Goal: Task Accomplishment & Management: Manage account settings

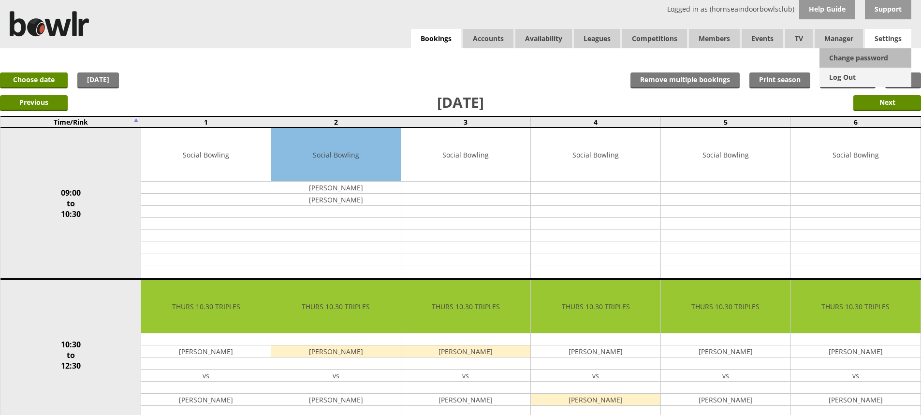
click at [852, 76] on link "Log Out" at bounding box center [866, 77] width 92 height 19
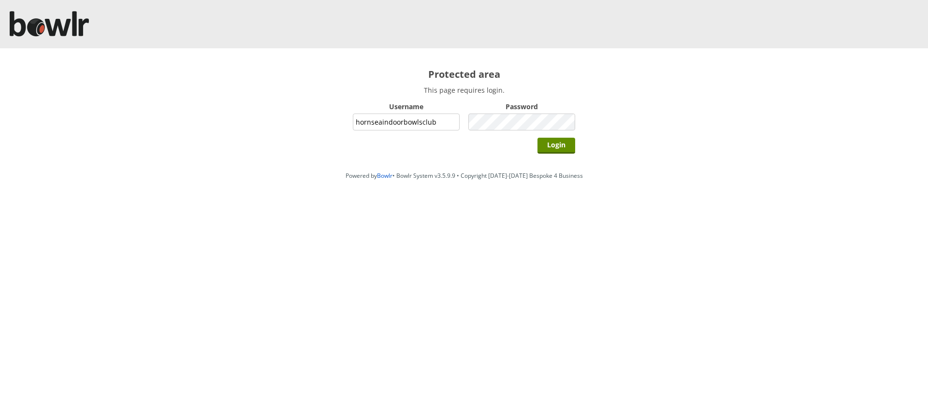
click at [431, 120] on input "hornseaindoorbowlsclub" at bounding box center [406, 122] width 107 height 17
type input "grahamw"
click at [544, 144] on input "Login" at bounding box center [557, 146] width 38 height 16
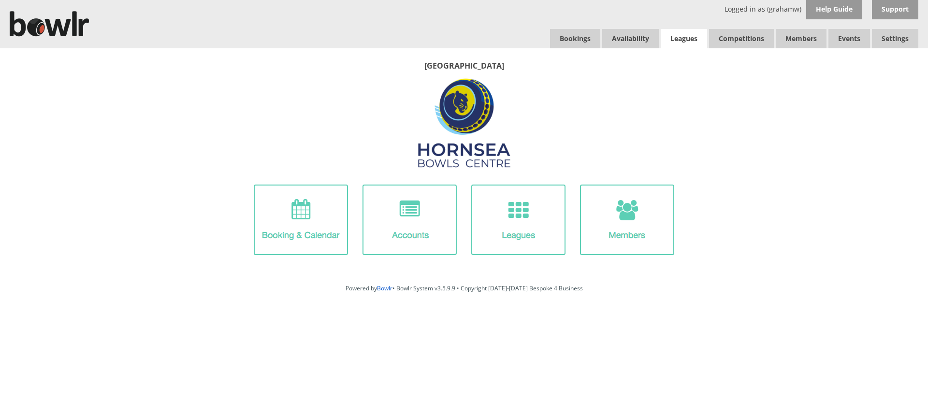
click at [676, 36] on link "Leagues" at bounding box center [684, 38] width 46 height 19
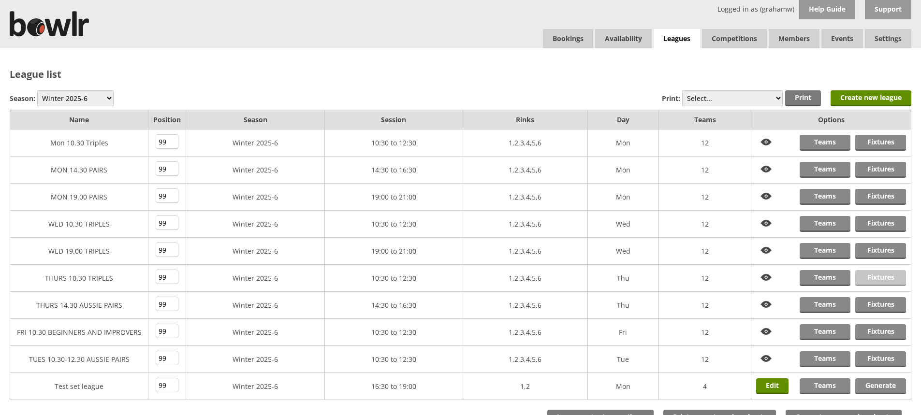
click at [872, 277] on link "Fixtures" at bounding box center [880, 278] width 51 height 16
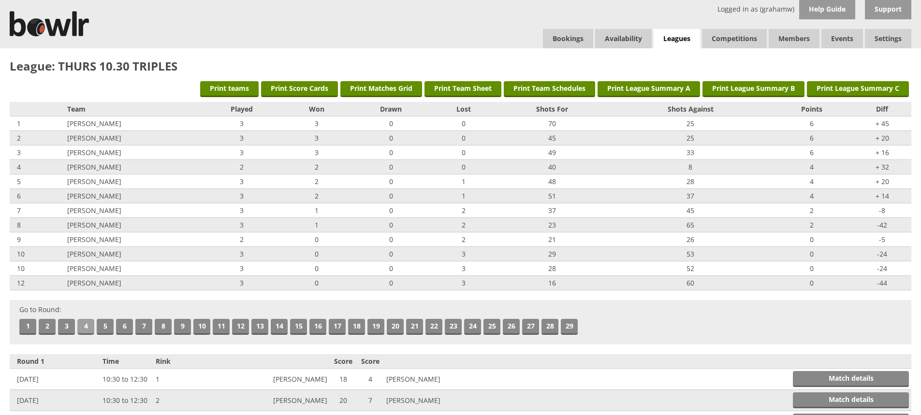
click at [83, 325] on link "4" at bounding box center [85, 327] width 17 height 16
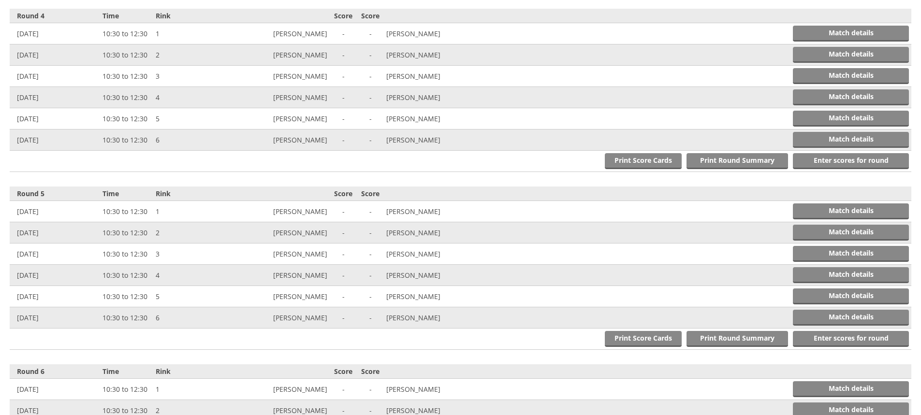
scroll to position [888, 0]
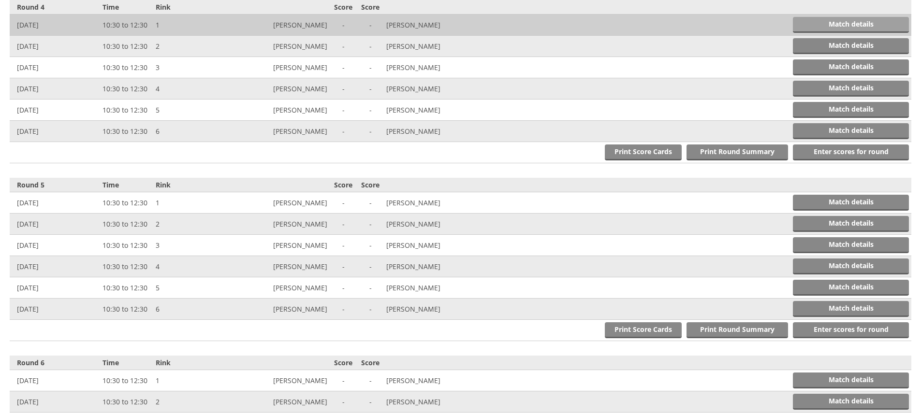
click at [865, 24] on link "Match details" at bounding box center [851, 25] width 116 height 16
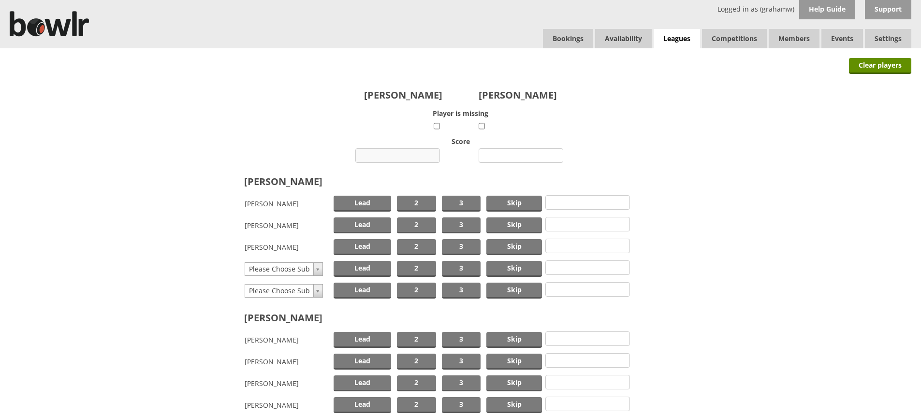
click at [407, 155] on input "number" at bounding box center [397, 155] width 85 height 15
type input "19"
click at [506, 156] on input "number" at bounding box center [521, 155] width 85 height 15
type input "6"
click at [380, 200] on span "Lead" at bounding box center [363, 204] width 58 height 16
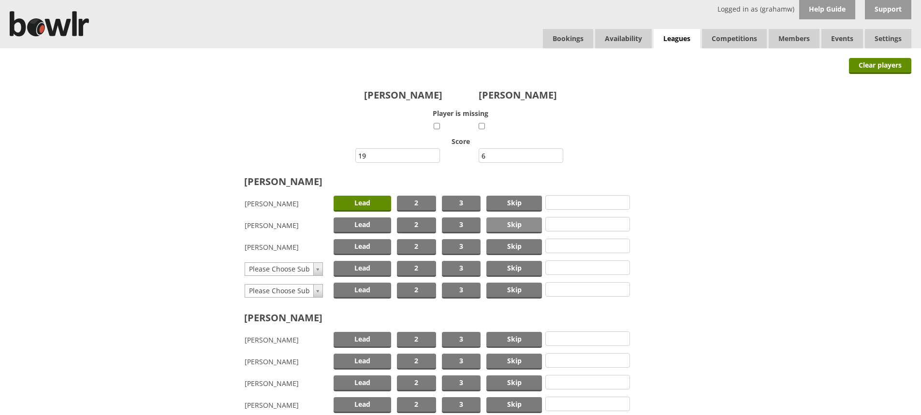
click at [504, 224] on span "Skip" at bounding box center [514, 226] width 56 height 16
click at [417, 245] on span "2" at bounding box center [416, 247] width 39 height 16
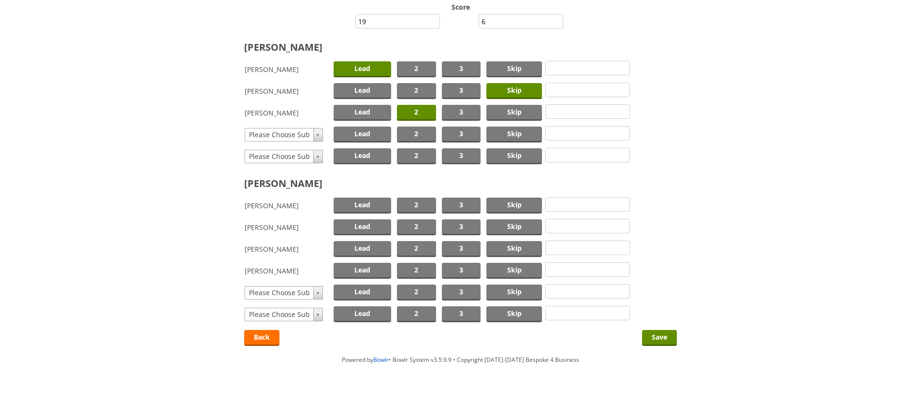
scroll to position [138, 0]
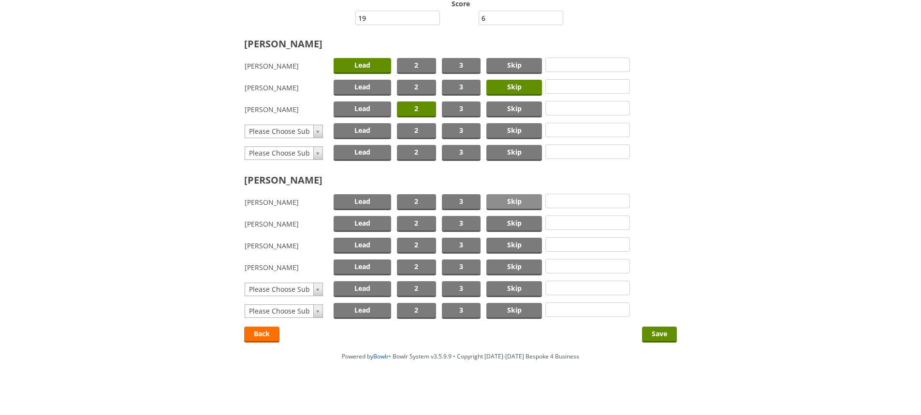
click at [504, 199] on span "Skip" at bounding box center [514, 202] width 56 height 16
click at [414, 243] on span "2" at bounding box center [416, 246] width 39 height 16
click at [365, 266] on span "Lead" at bounding box center [363, 268] width 58 height 16
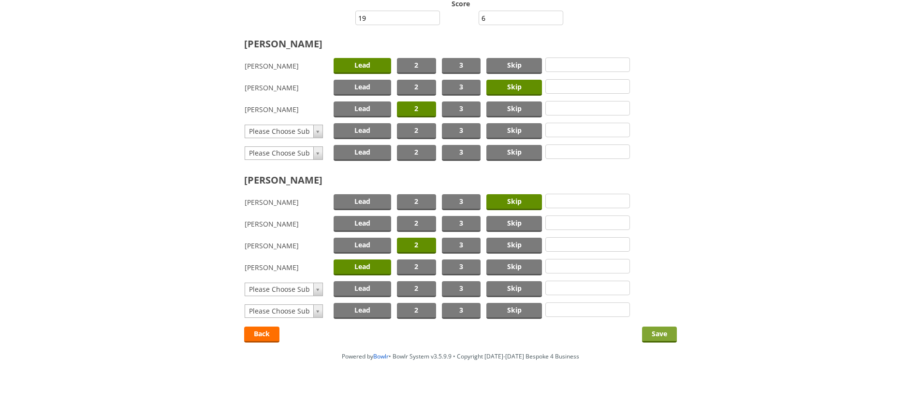
click at [657, 332] on input "Save" at bounding box center [659, 335] width 35 height 16
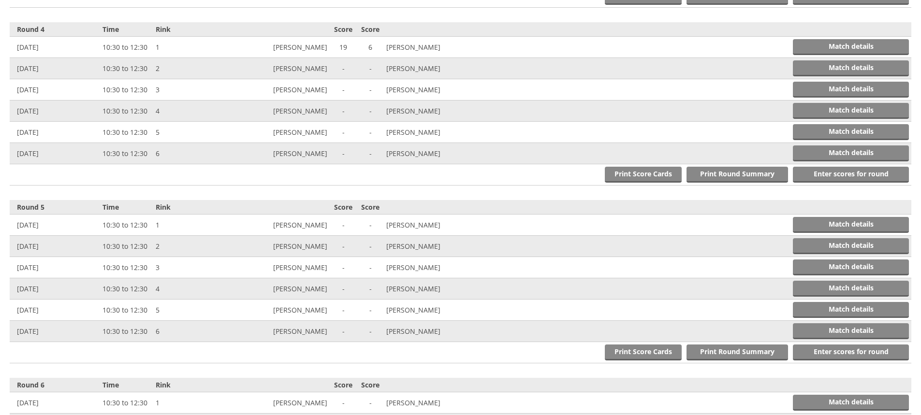
scroll to position [918, 0]
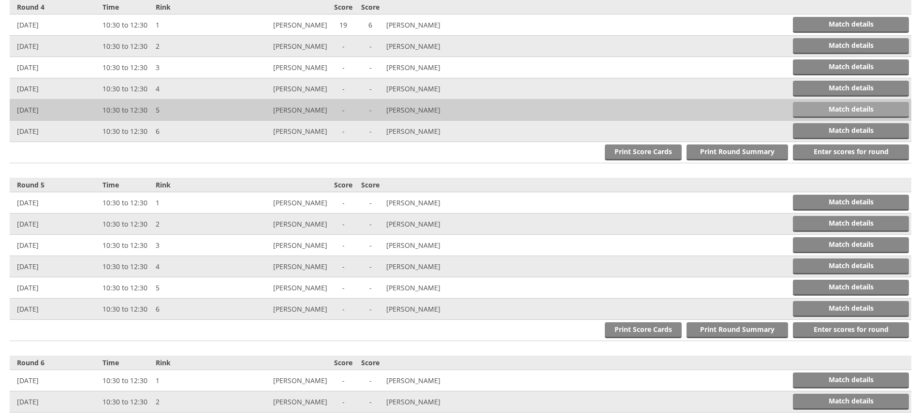
click at [849, 112] on link "Match details" at bounding box center [851, 110] width 116 height 16
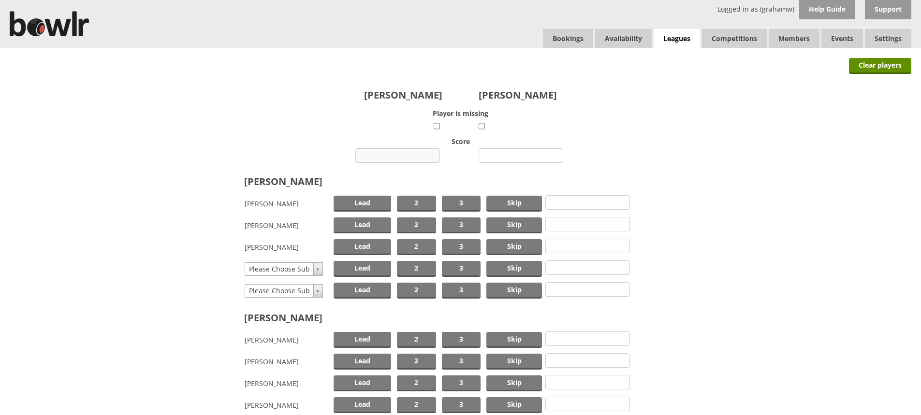
click at [391, 156] on input "number" at bounding box center [397, 155] width 85 height 15
type input "9"
click at [511, 156] on input "number" at bounding box center [521, 155] width 85 height 15
type input "19"
click at [514, 204] on span "Skip" at bounding box center [514, 204] width 56 height 16
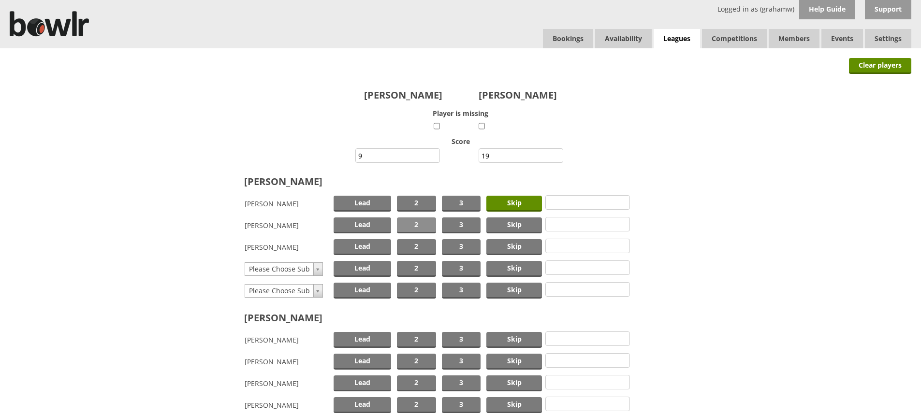
click at [424, 222] on span "2" at bounding box center [416, 226] width 39 height 16
click at [374, 246] on span "Lead" at bounding box center [363, 247] width 58 height 16
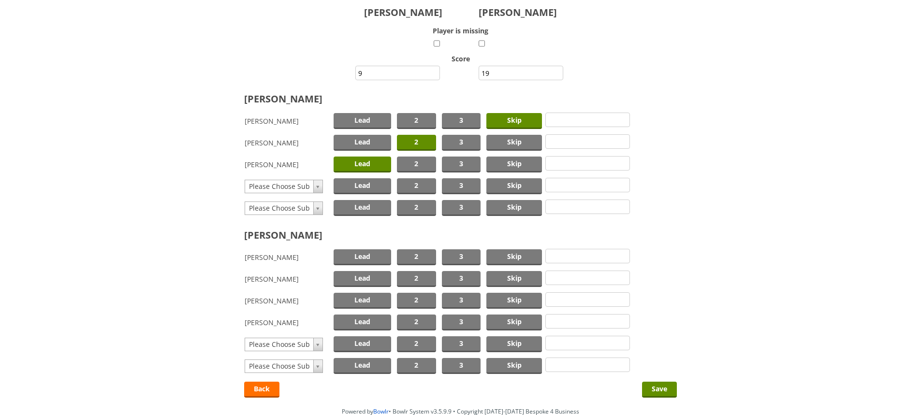
scroll to position [97, 0]
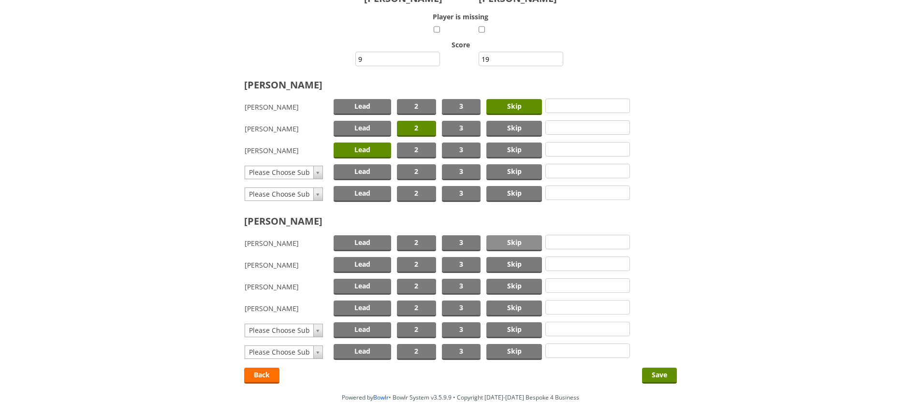
click at [508, 240] on span "Skip" at bounding box center [514, 243] width 56 height 16
click at [408, 259] on span "2" at bounding box center [416, 265] width 39 height 16
click at [366, 284] on span "Lead" at bounding box center [363, 287] width 58 height 16
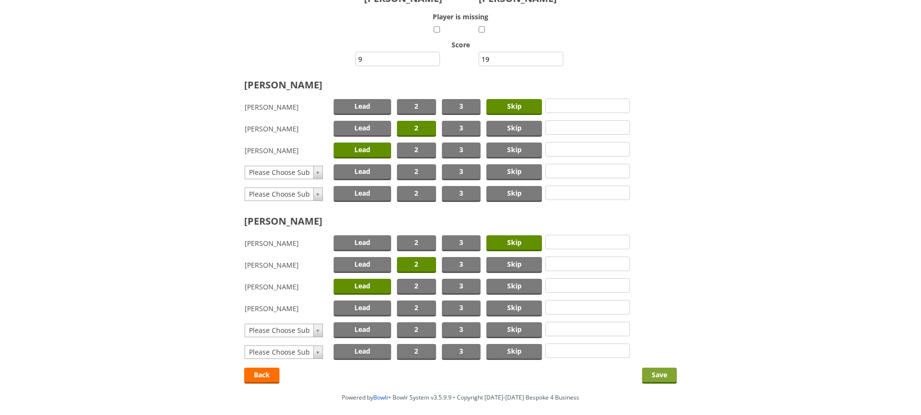
click at [658, 373] on input "Save" at bounding box center [659, 376] width 35 height 16
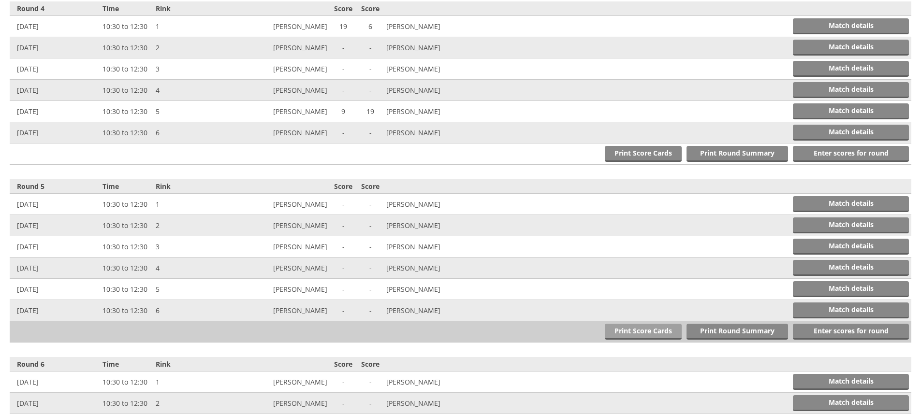
scroll to position [918, 0]
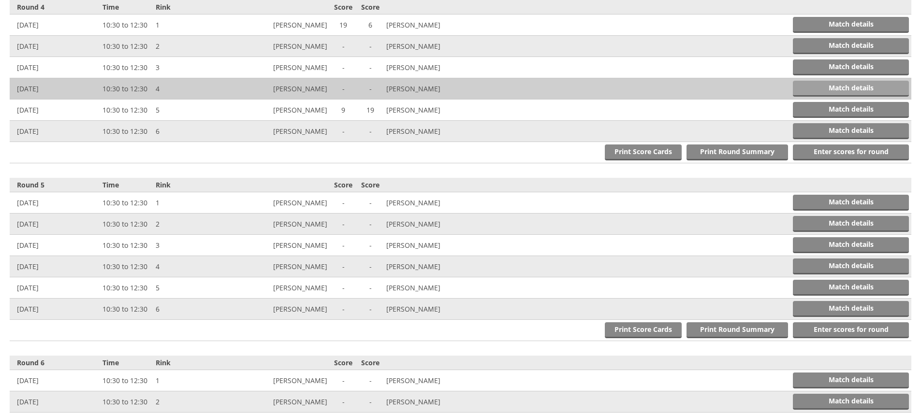
click at [833, 85] on link "Match details" at bounding box center [851, 89] width 116 height 16
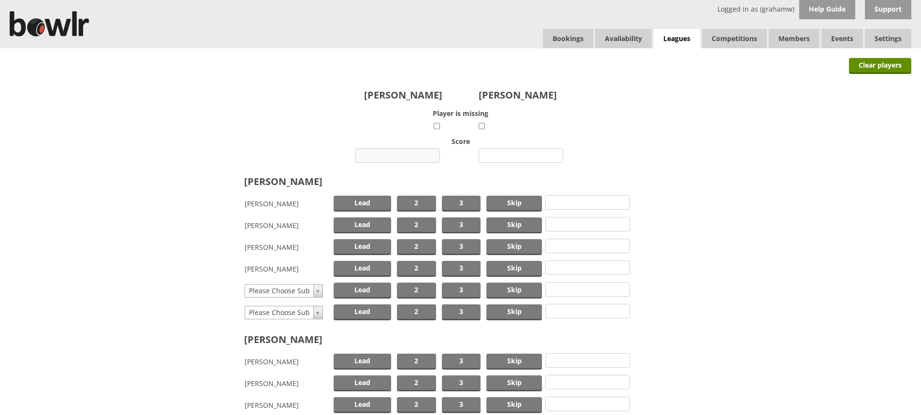
click at [411, 157] on input "number" at bounding box center [397, 155] width 85 height 15
type input "10"
click at [513, 155] on input "number" at bounding box center [521, 155] width 85 height 15
type input "16"
click at [512, 202] on span "Skip" at bounding box center [514, 204] width 56 height 16
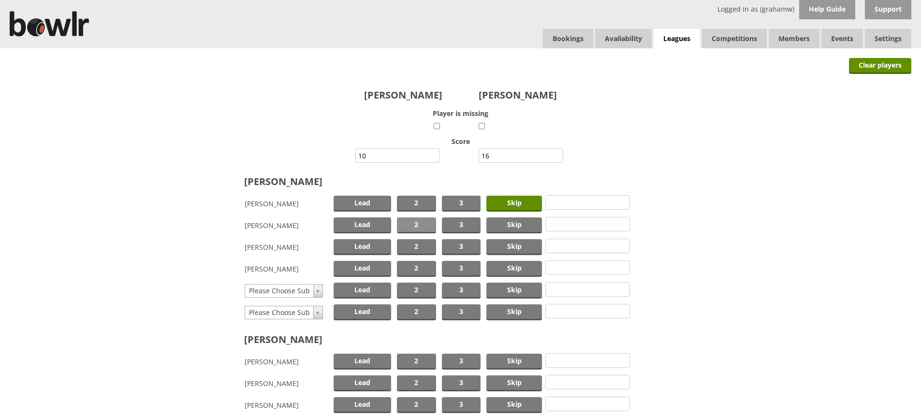
click at [407, 222] on span "2" at bounding box center [416, 226] width 39 height 16
click at [364, 267] on span "Lead" at bounding box center [363, 269] width 58 height 16
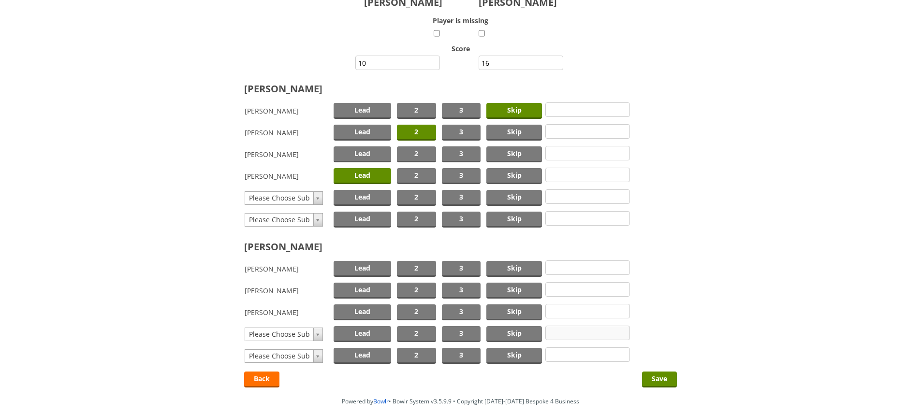
scroll to position [138, 0]
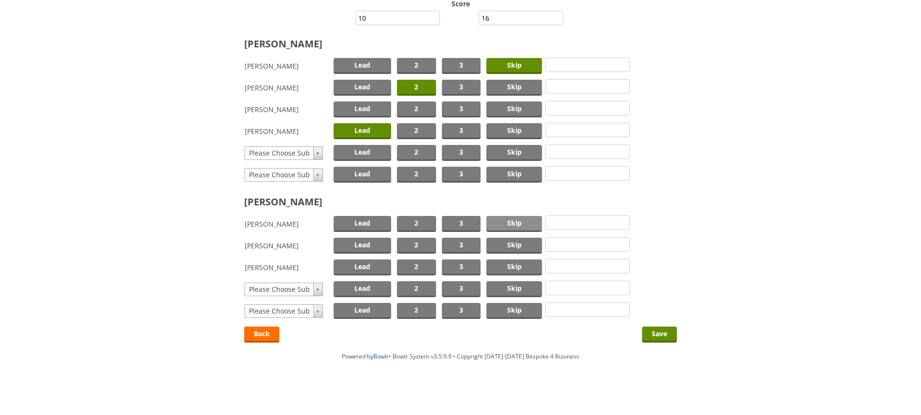
click at [513, 221] on span "Skip" at bounding box center [514, 224] width 56 height 16
click at [420, 241] on span "2" at bounding box center [416, 246] width 39 height 16
click at [363, 268] on span "Lead" at bounding box center [363, 268] width 58 height 16
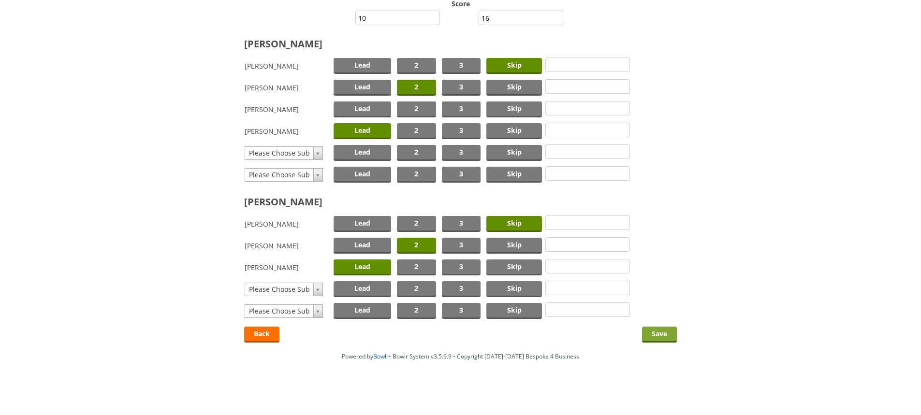
click at [655, 331] on input "Save" at bounding box center [659, 335] width 35 height 16
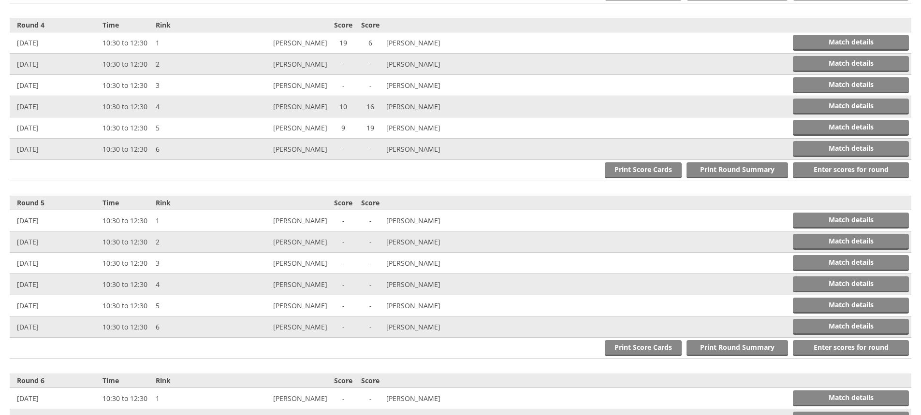
scroll to position [918, 0]
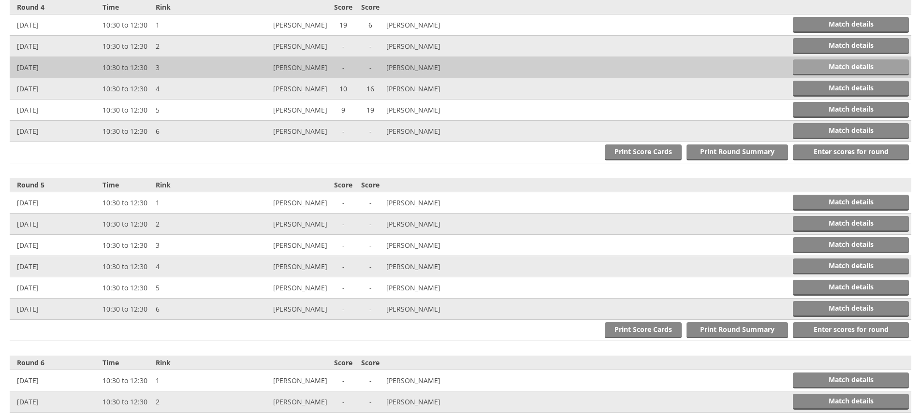
click at [850, 66] on link "Match details" at bounding box center [851, 67] width 116 height 16
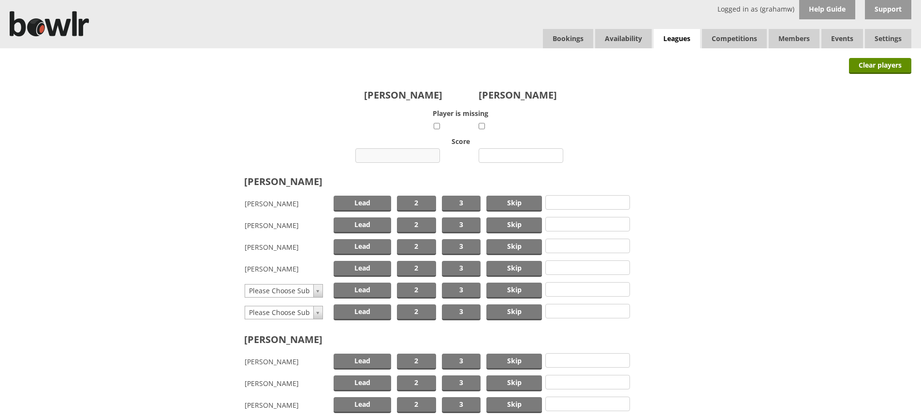
click at [411, 154] on input "number" at bounding box center [397, 155] width 85 height 15
type input "7"
click at [528, 156] on input "number" at bounding box center [521, 155] width 85 height 15
type input "16"
click at [376, 199] on span "Lead" at bounding box center [363, 204] width 58 height 16
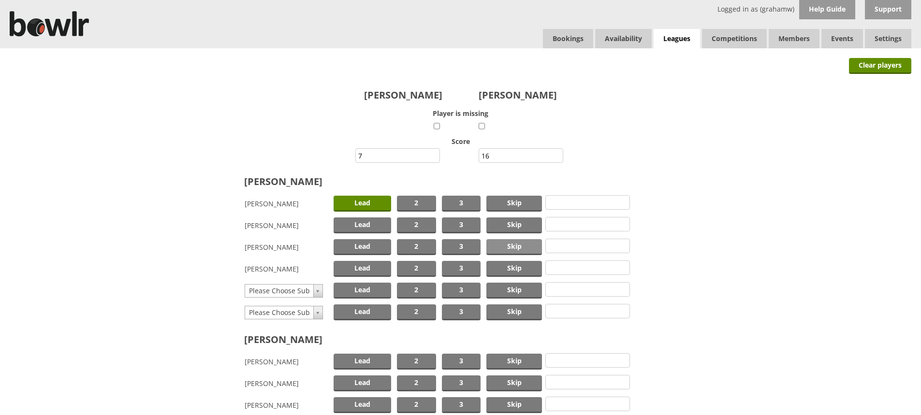
drag, startPoint x: 418, startPoint y: 244, endPoint x: 505, endPoint y: 242, distance: 86.6
click at [427, 244] on span "2" at bounding box center [416, 247] width 39 height 16
click at [521, 222] on span "Skip" at bounding box center [514, 226] width 56 height 16
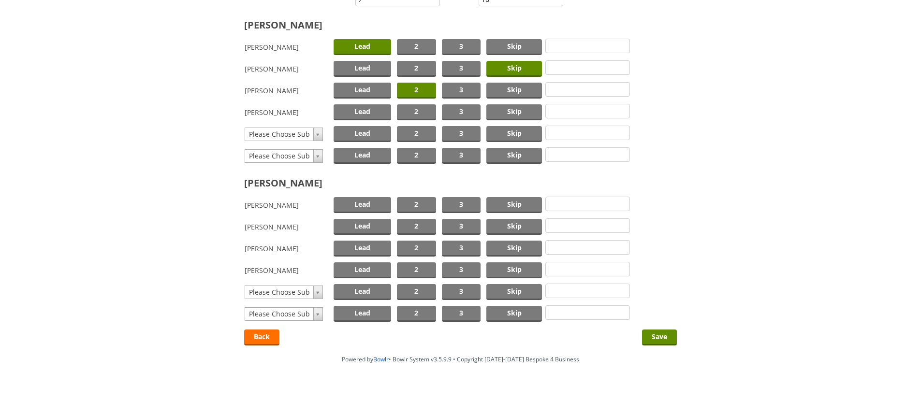
scroll to position [160, 0]
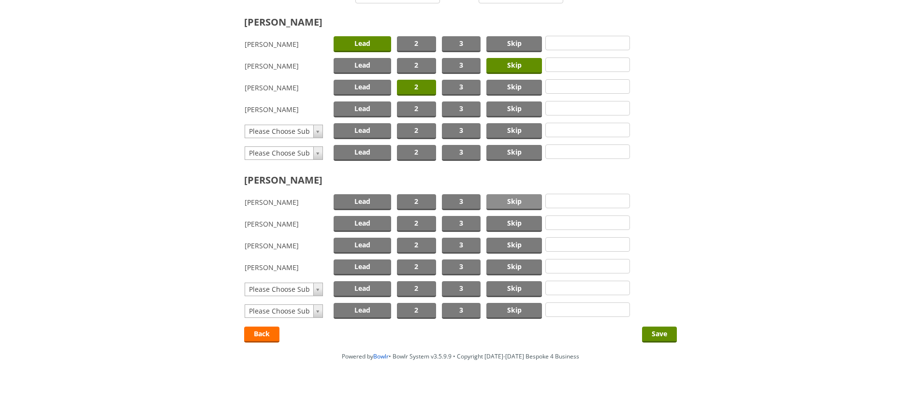
click at [509, 200] on span "Skip" at bounding box center [514, 202] width 56 height 16
click at [422, 224] on span "2" at bounding box center [416, 224] width 39 height 16
click at [368, 264] on span "Lead" at bounding box center [363, 268] width 58 height 16
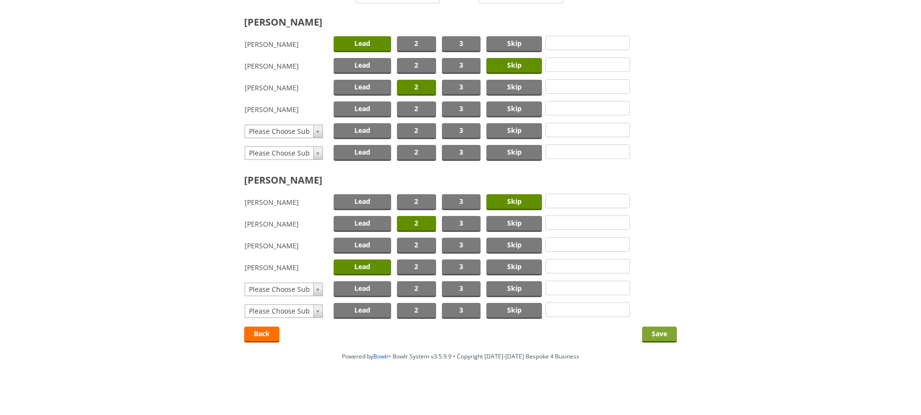
click at [658, 335] on input "Save" at bounding box center [659, 335] width 35 height 16
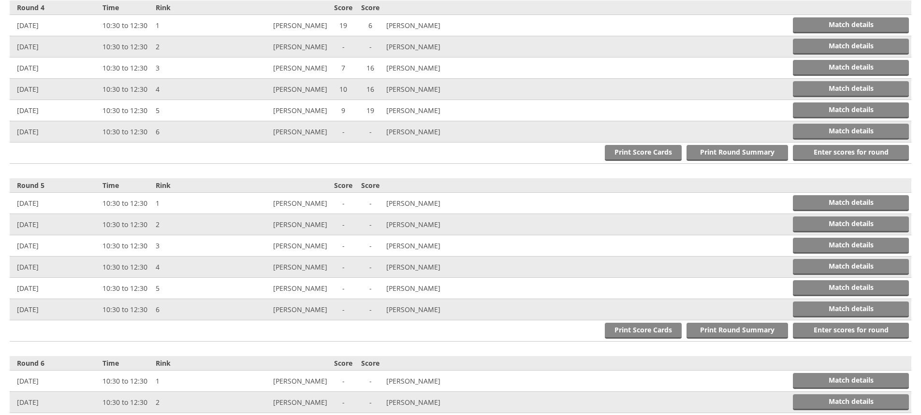
scroll to position [918, 0]
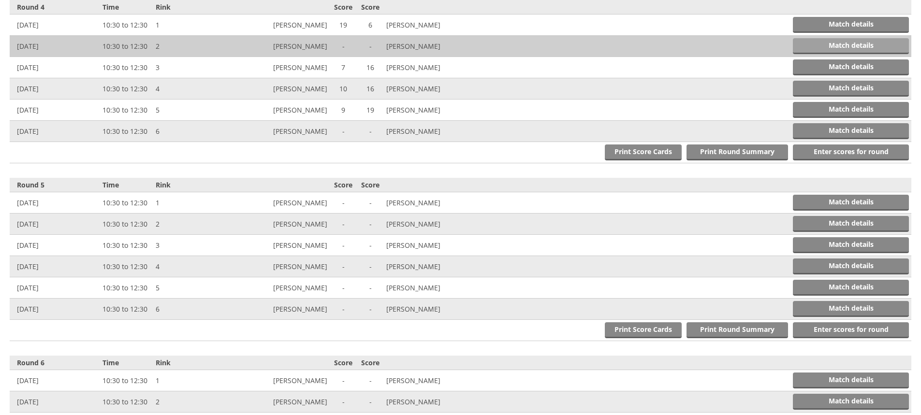
click at [839, 45] on link "Match details" at bounding box center [851, 46] width 116 height 16
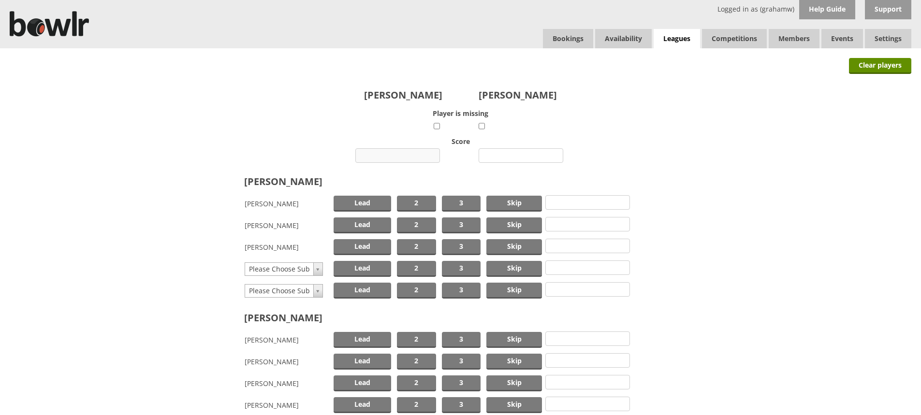
click at [403, 155] on input "number" at bounding box center [397, 155] width 85 height 15
type input "14"
click at [515, 156] on input "number" at bounding box center [521, 155] width 85 height 15
type input "10"
click at [513, 202] on span "Skip" at bounding box center [514, 204] width 56 height 16
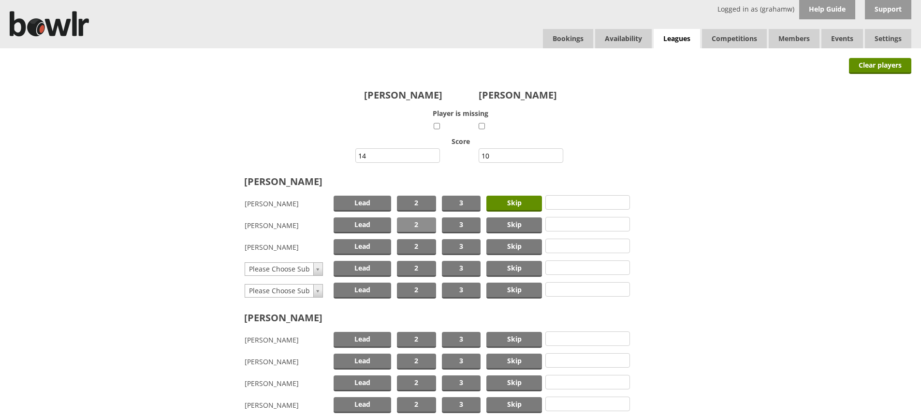
click at [425, 223] on span "2" at bounding box center [416, 226] width 39 height 16
click at [368, 248] on span "Lead" at bounding box center [363, 247] width 58 height 16
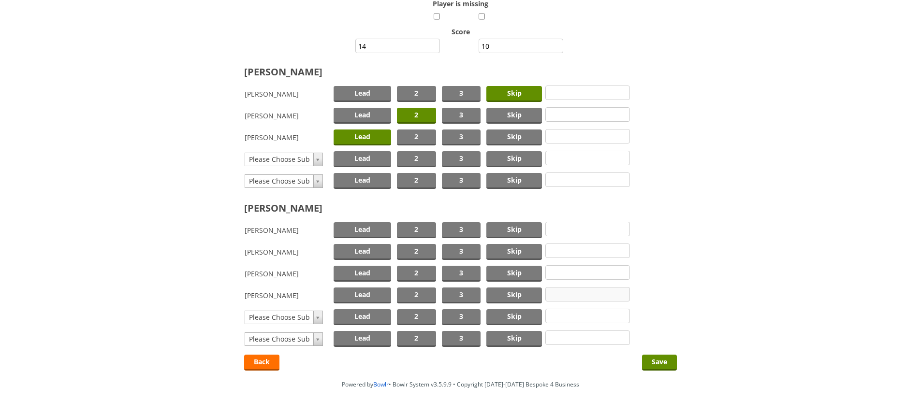
scroll to position [138, 0]
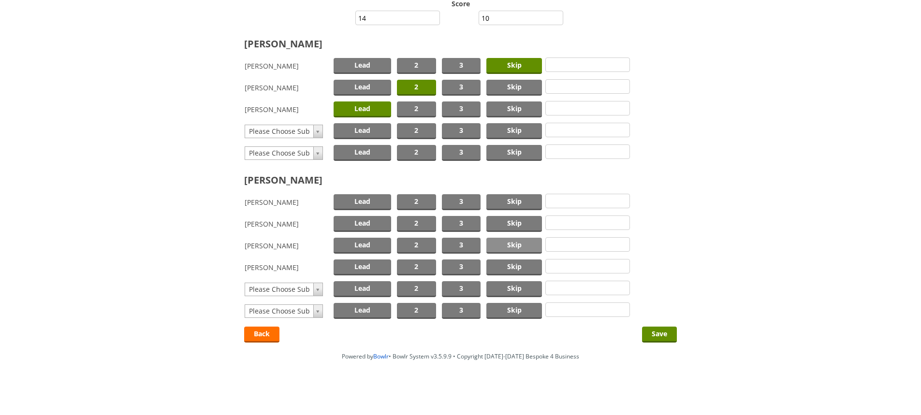
click at [522, 246] on span "Skip" at bounding box center [514, 246] width 56 height 16
click at [415, 219] on span "2" at bounding box center [416, 224] width 39 height 16
click at [358, 269] on span "Lead" at bounding box center [363, 268] width 58 height 16
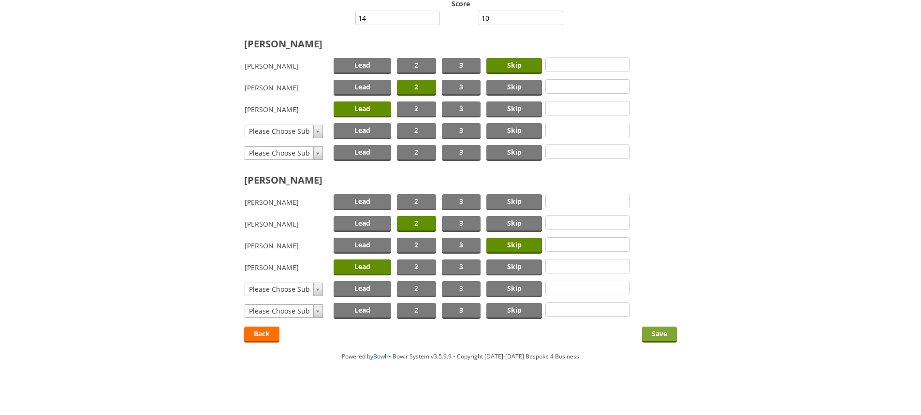
click at [660, 334] on input "Save" at bounding box center [659, 335] width 35 height 16
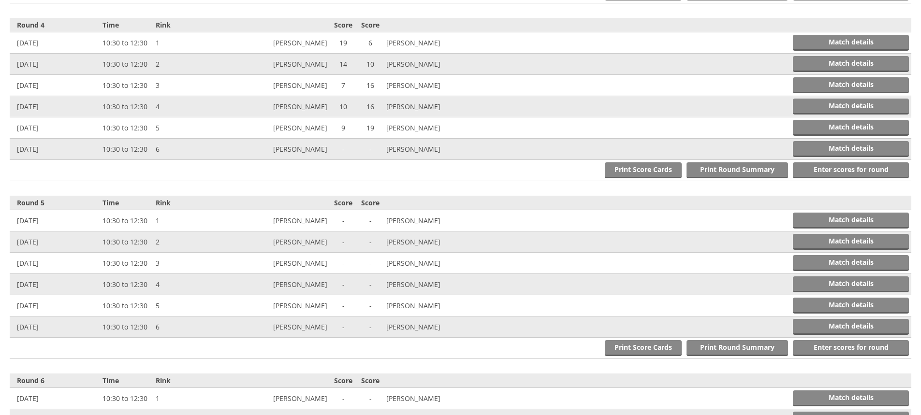
scroll to position [918, 0]
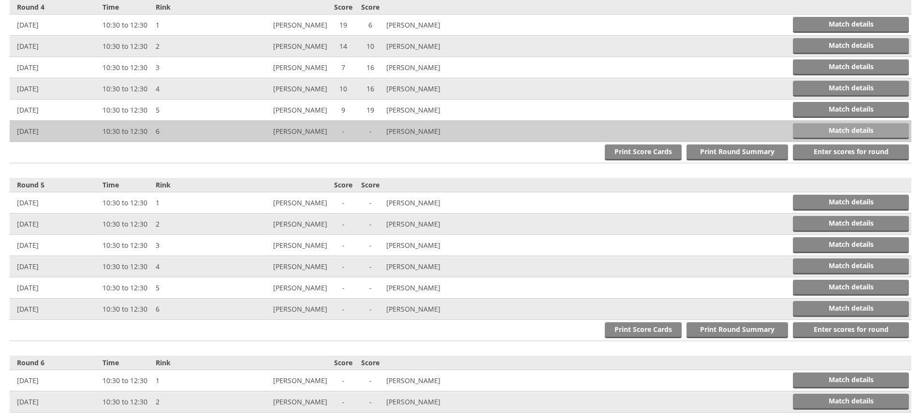
click at [812, 130] on link "Match details" at bounding box center [851, 131] width 116 height 16
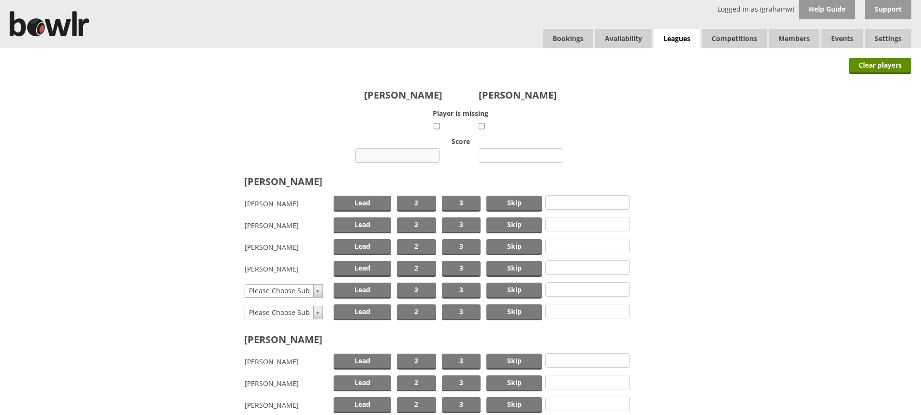
click at [404, 153] on input "number" at bounding box center [397, 155] width 85 height 15
type input "26"
click at [510, 156] on input "number" at bounding box center [521, 155] width 85 height 15
type input "2"
click at [515, 201] on span "Skip" at bounding box center [514, 204] width 56 height 16
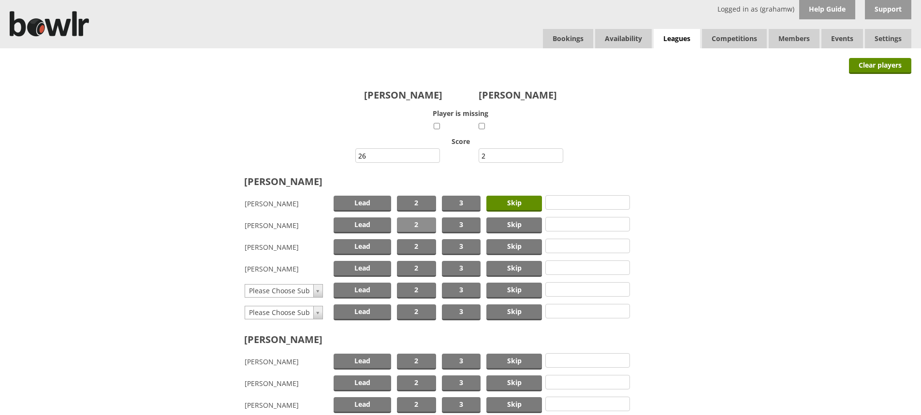
click at [425, 224] on span "2" at bounding box center [416, 226] width 39 height 16
click at [366, 244] on span "Lead" at bounding box center [363, 247] width 58 height 16
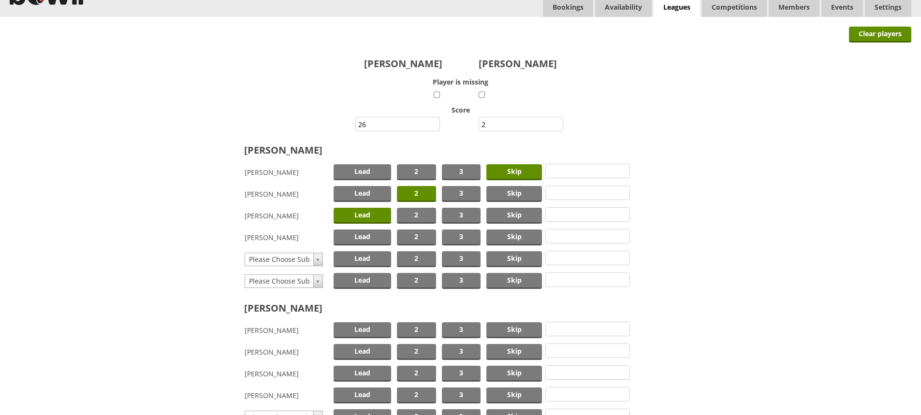
scroll to position [97, 0]
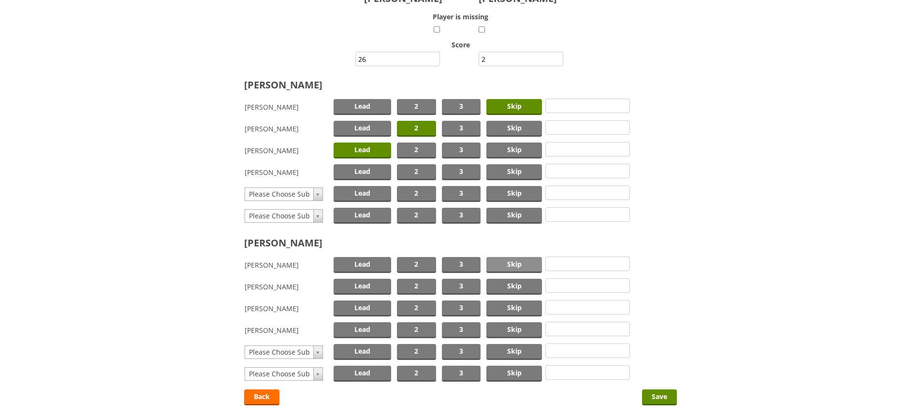
click at [514, 266] on span "Skip" at bounding box center [514, 265] width 56 height 16
click at [420, 287] on span "2" at bounding box center [416, 287] width 39 height 16
click at [368, 307] on span "Lead" at bounding box center [363, 309] width 58 height 16
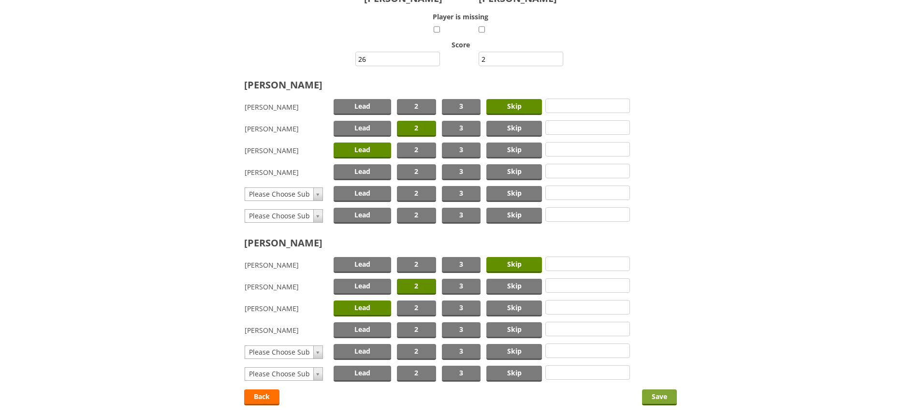
click at [661, 397] on input "Save" at bounding box center [659, 398] width 35 height 16
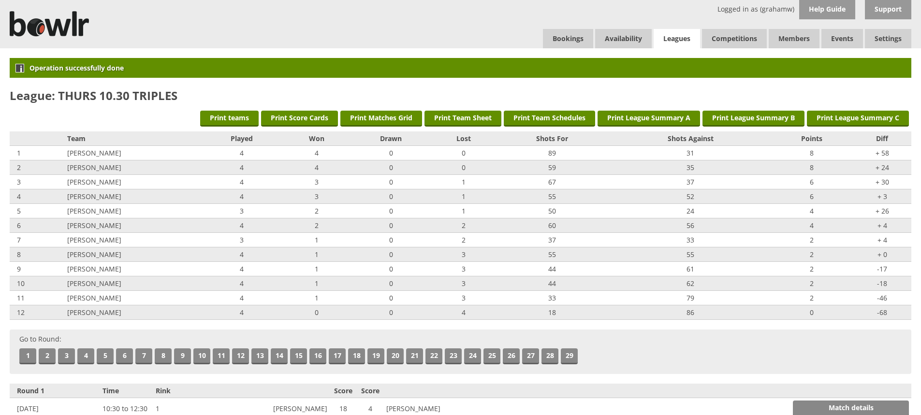
click at [681, 38] on link "Leagues" at bounding box center [677, 39] width 46 height 20
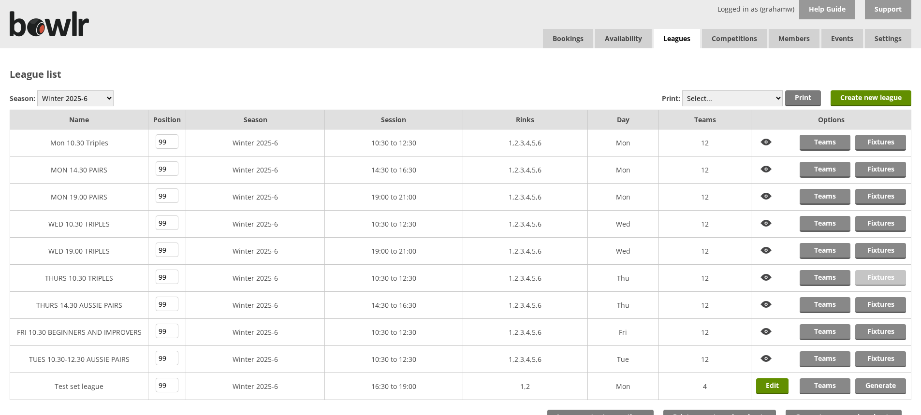
click at [872, 276] on link "Fixtures" at bounding box center [880, 278] width 51 height 16
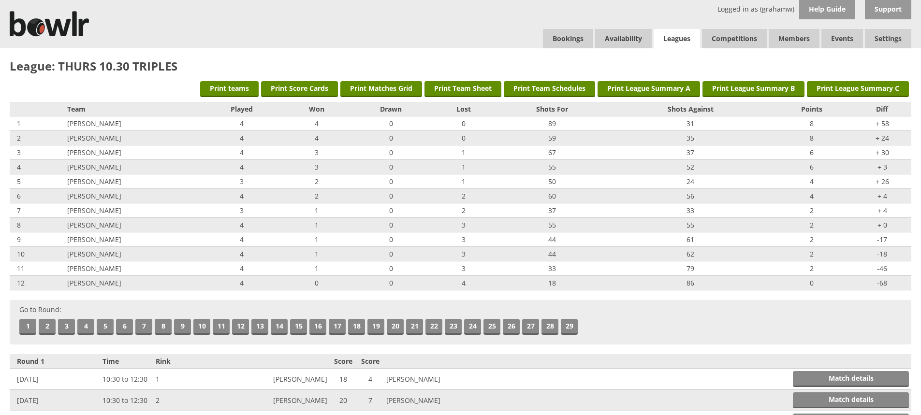
click at [679, 36] on link "Leagues" at bounding box center [677, 39] width 46 height 20
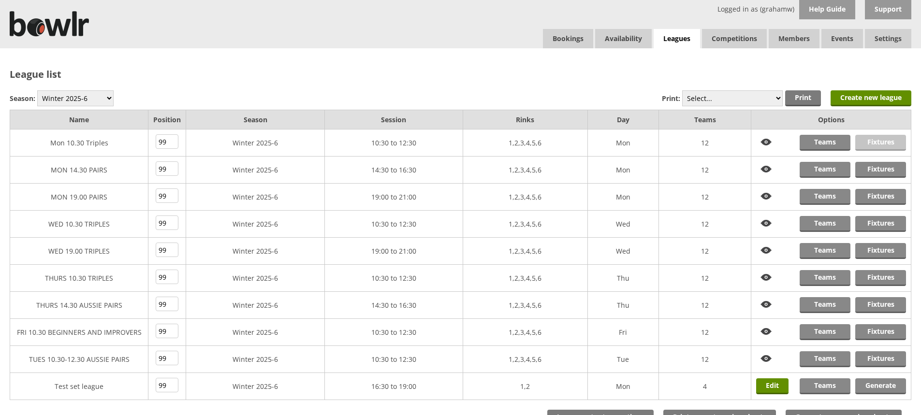
click at [867, 140] on link "Fixtures" at bounding box center [880, 143] width 51 height 16
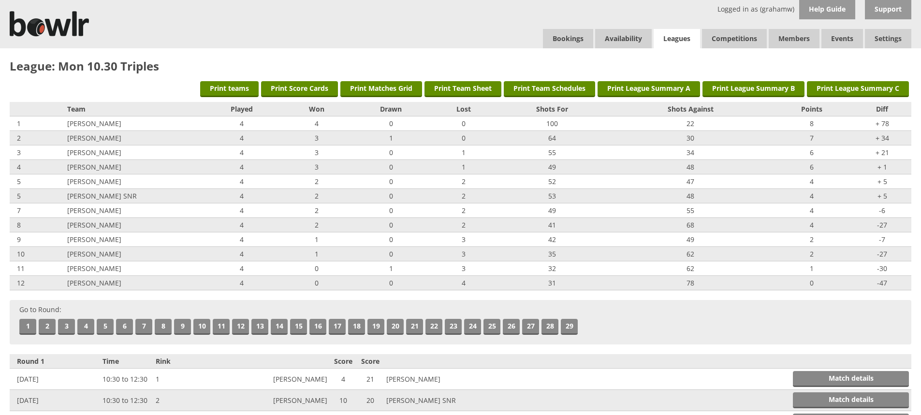
click at [672, 36] on link "Leagues" at bounding box center [677, 39] width 46 height 20
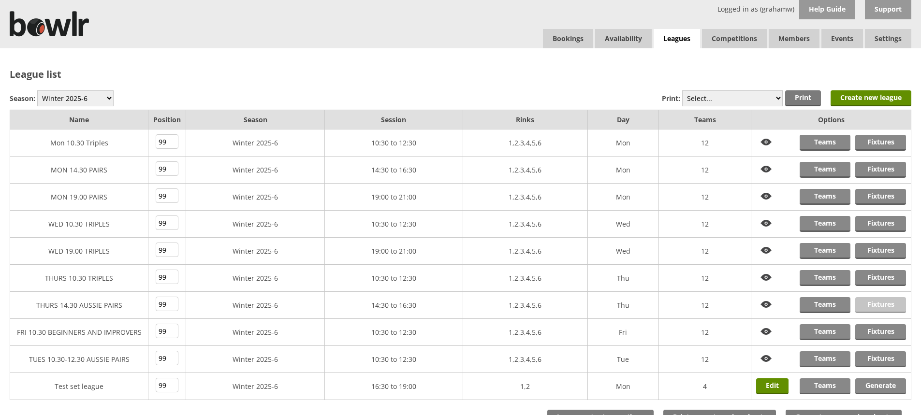
click at [881, 304] on link "Fixtures" at bounding box center [880, 305] width 51 height 16
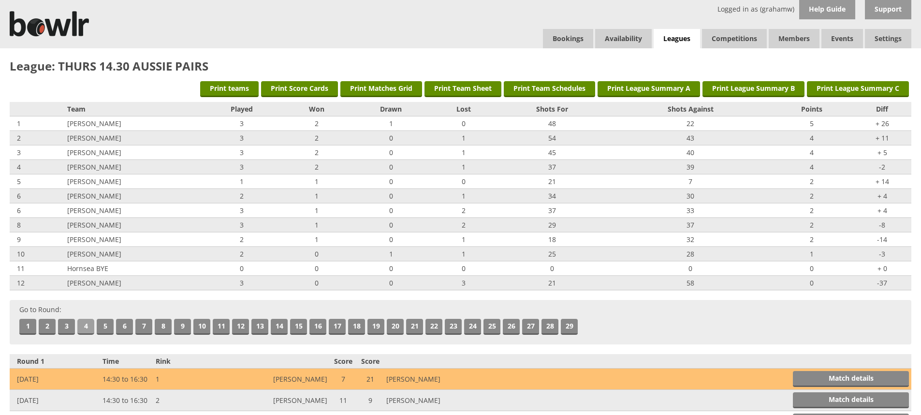
click at [83, 322] on link "4" at bounding box center [85, 327] width 17 height 16
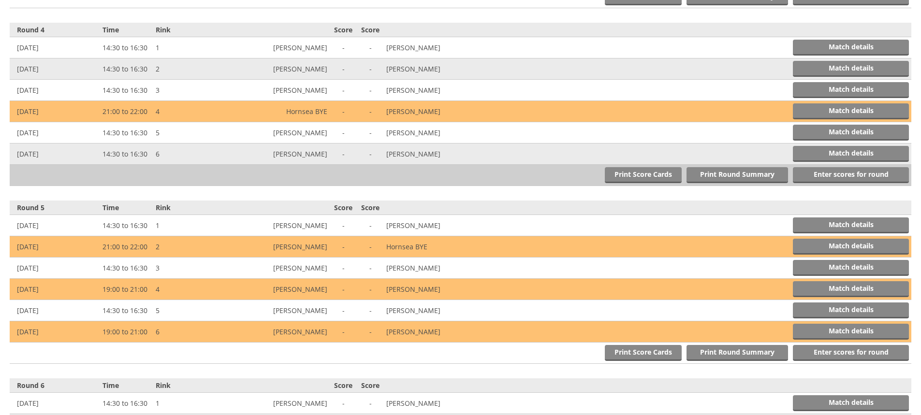
scroll to position [888, 0]
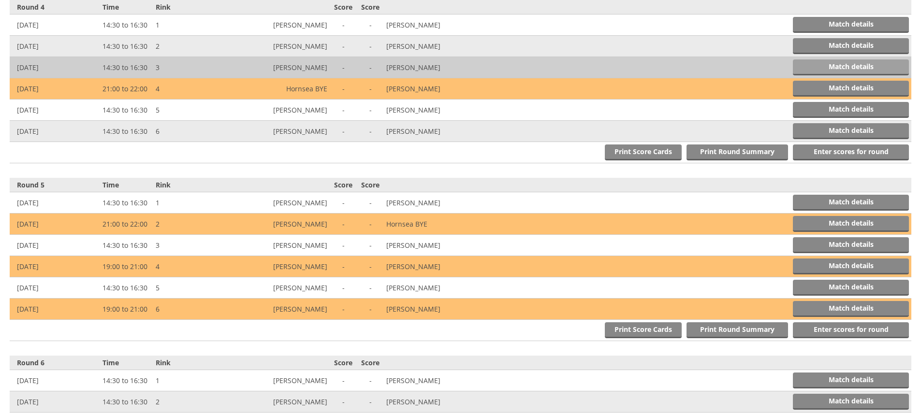
click at [824, 63] on link "Match details" at bounding box center [851, 67] width 116 height 16
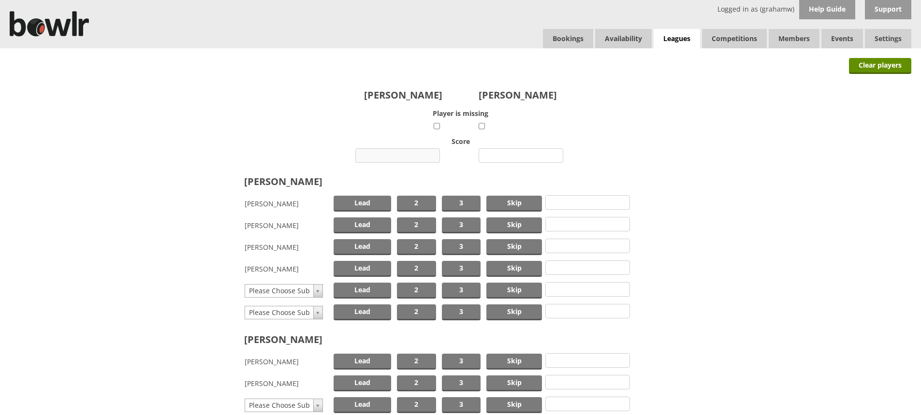
click at [400, 154] on input "number" at bounding box center [397, 155] width 85 height 15
type input "22"
click at [519, 156] on input "number" at bounding box center [521, 155] width 85 height 15
type input "11"
click at [511, 203] on span "Skip" at bounding box center [514, 204] width 56 height 16
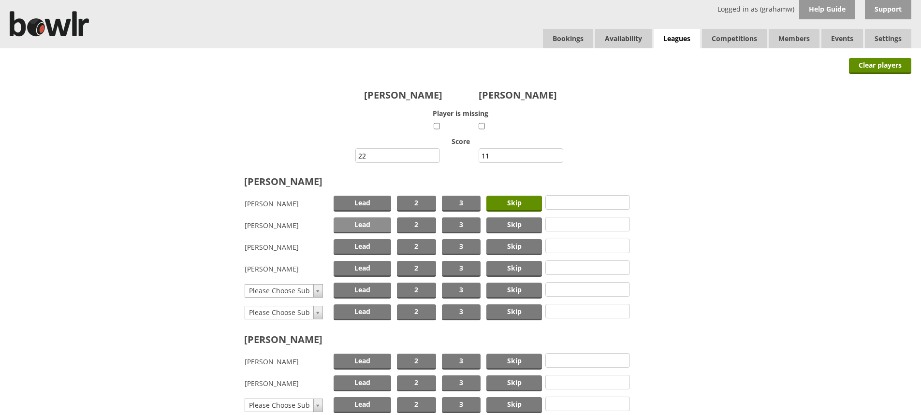
click at [364, 222] on span "Lead" at bounding box center [363, 226] width 58 height 16
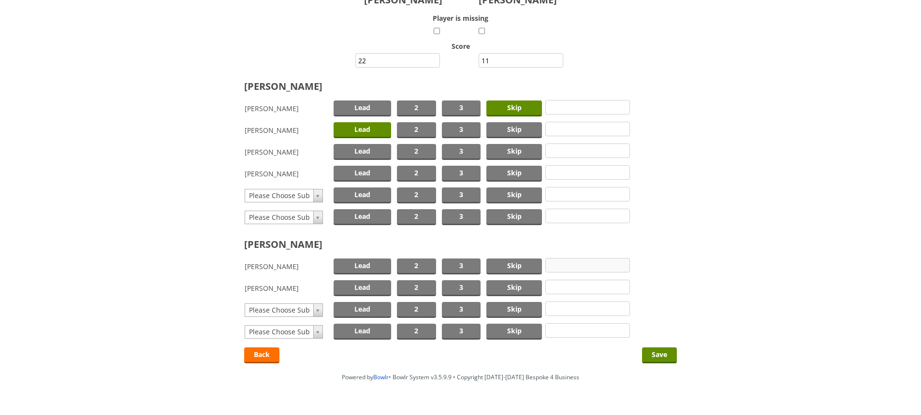
scroll to position [116, 0]
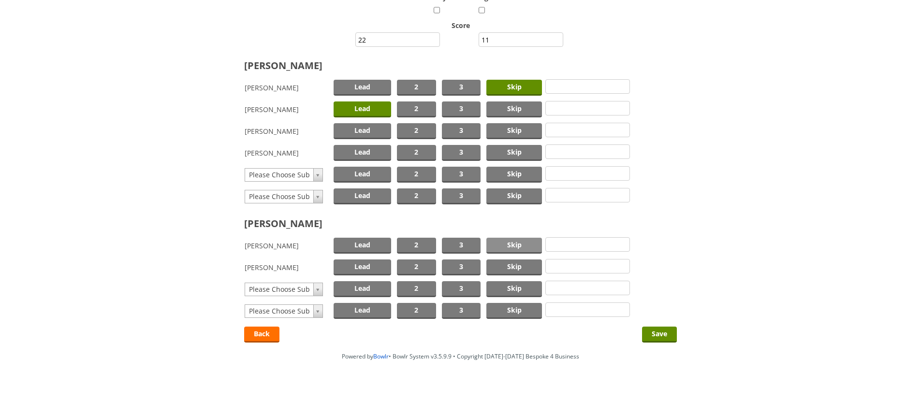
click at [512, 244] on span "Skip" at bounding box center [514, 246] width 56 height 16
click at [365, 267] on span "Lead" at bounding box center [363, 268] width 58 height 16
click at [651, 330] on input "Save" at bounding box center [659, 335] width 35 height 16
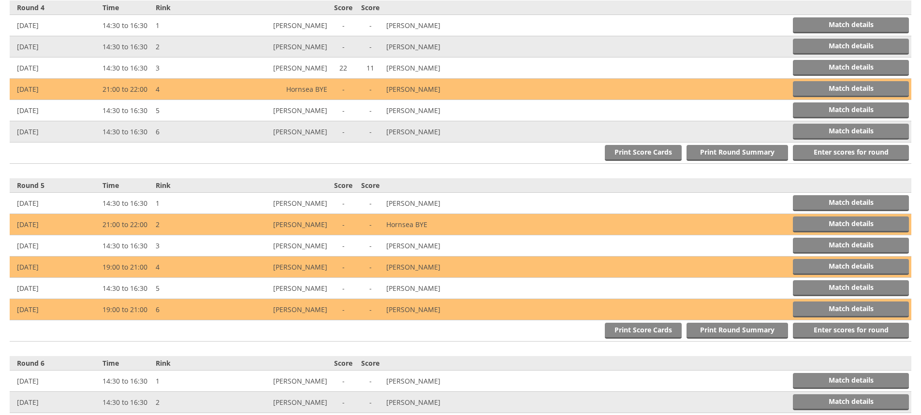
scroll to position [918, 0]
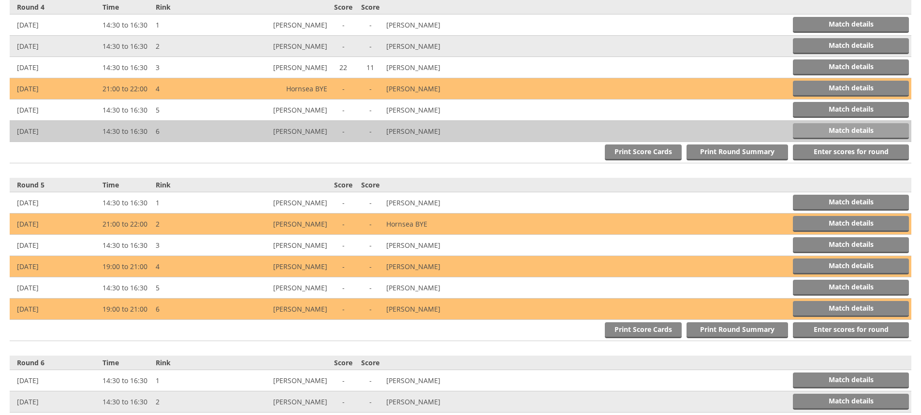
click at [815, 128] on link "Match details" at bounding box center [851, 131] width 116 height 16
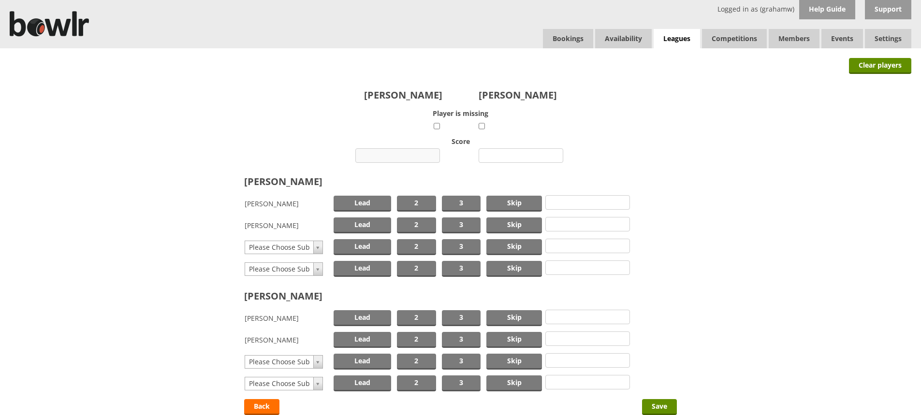
click at [412, 152] on input "number" at bounding box center [397, 155] width 85 height 15
type input "13"
click at [528, 151] on input "number" at bounding box center [521, 155] width 85 height 15
type input "12"
click at [520, 202] on span "Skip" at bounding box center [514, 204] width 56 height 16
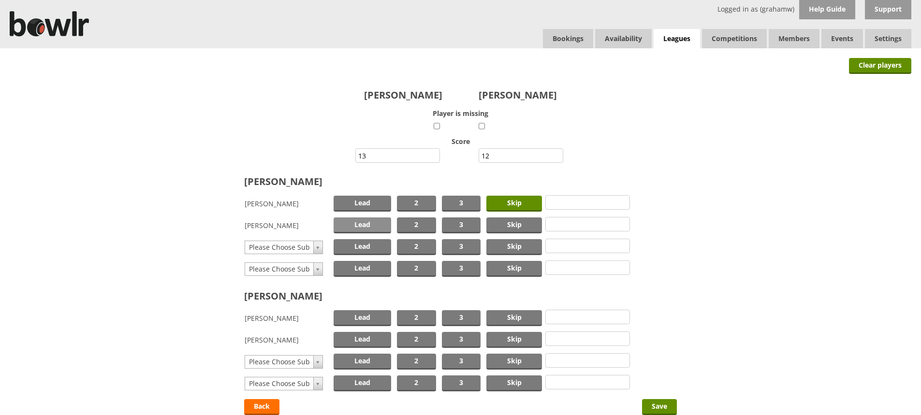
click at [374, 224] on span "Lead" at bounding box center [363, 226] width 58 height 16
click at [513, 318] on span "Skip" at bounding box center [514, 318] width 56 height 16
click at [357, 339] on span "Lead" at bounding box center [363, 340] width 58 height 16
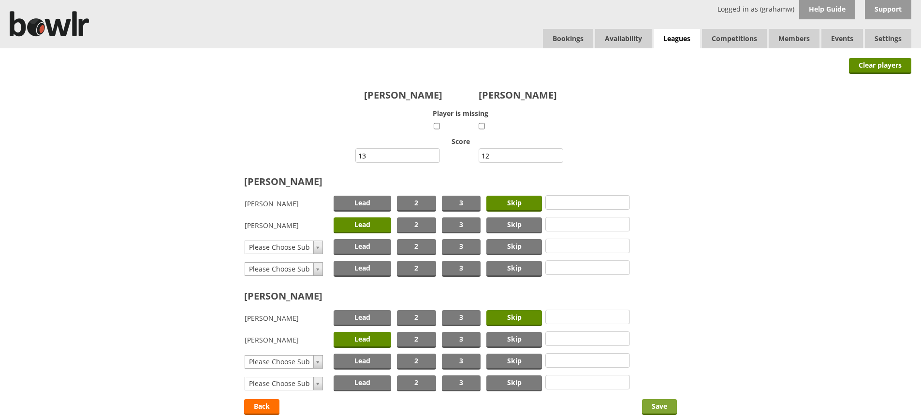
click at [656, 404] on input "Save" at bounding box center [659, 407] width 35 height 16
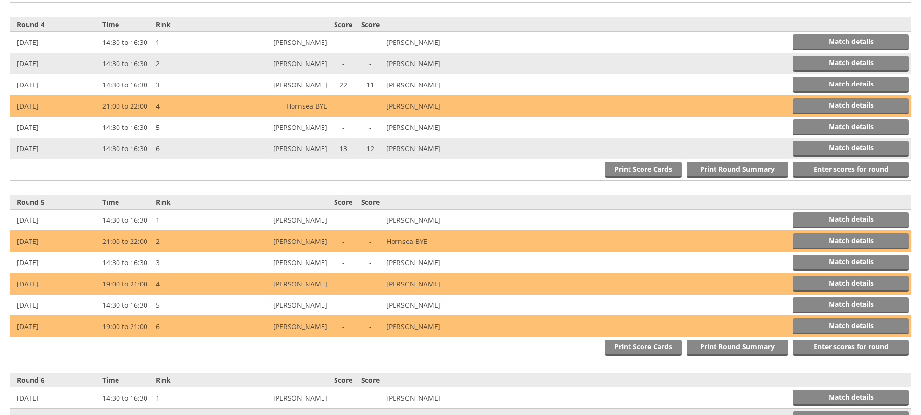
scroll to position [918, 0]
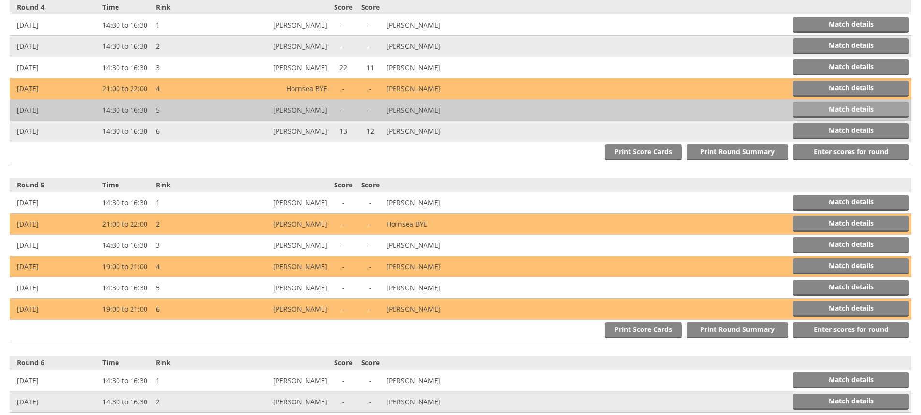
click at [824, 107] on link "Match details" at bounding box center [851, 110] width 116 height 16
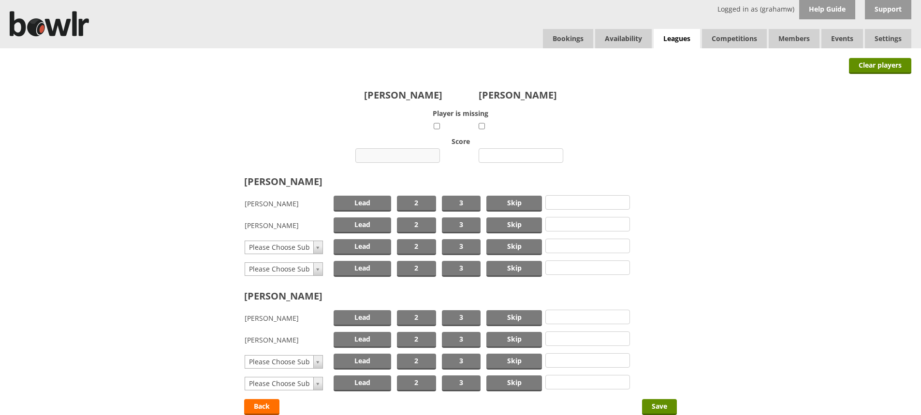
click at [412, 152] on input "number" at bounding box center [397, 155] width 85 height 15
type input "3"
click at [495, 153] on input "number" at bounding box center [521, 155] width 85 height 15
type input "22"
click at [504, 202] on span "Skip" at bounding box center [514, 204] width 56 height 16
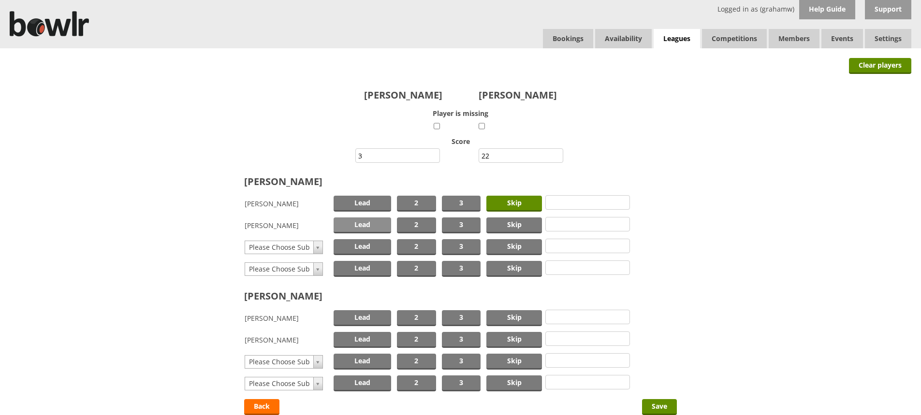
click at [351, 226] on span "Lead" at bounding box center [363, 226] width 58 height 16
click at [511, 315] on span "Skip" at bounding box center [514, 318] width 56 height 16
click at [368, 336] on span "Lead" at bounding box center [363, 340] width 58 height 16
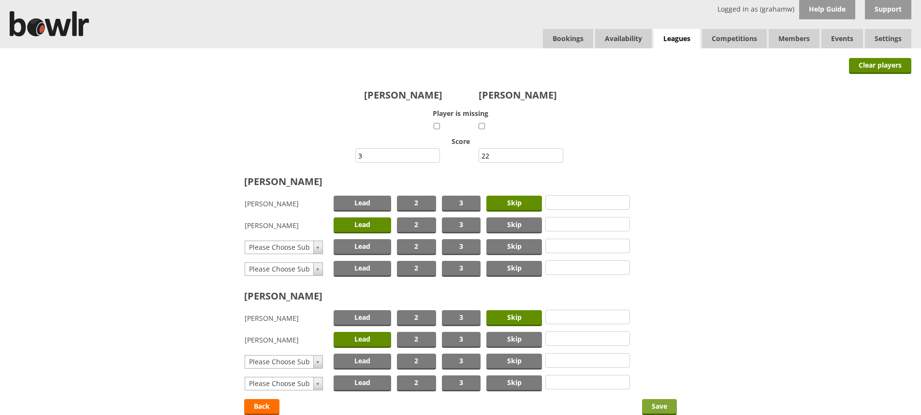
click at [658, 404] on input "Save" at bounding box center [659, 407] width 35 height 16
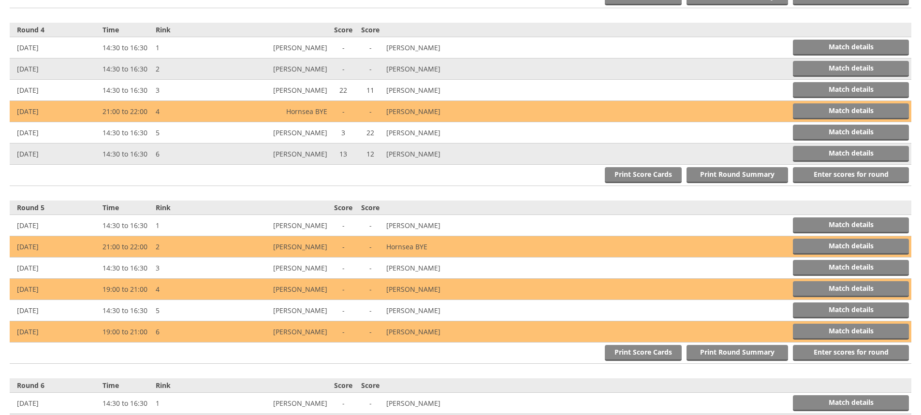
scroll to position [918, 0]
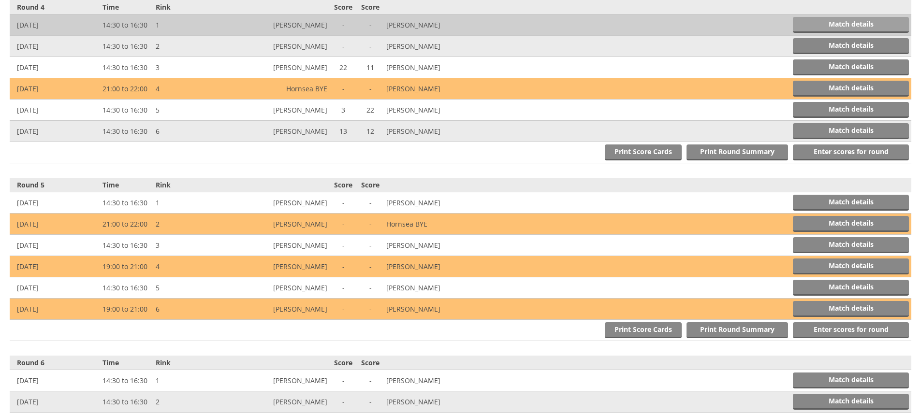
click at [836, 21] on link "Match details" at bounding box center [851, 25] width 116 height 16
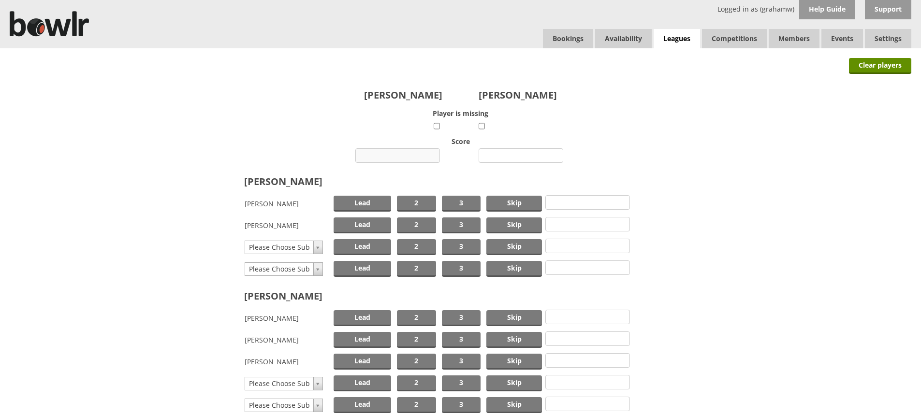
click at [413, 155] on input "number" at bounding box center [397, 155] width 85 height 15
type input "17"
click at [510, 152] on input "number" at bounding box center [521, 155] width 85 height 15
type input "8"
click at [528, 200] on span "Skip" at bounding box center [514, 204] width 56 height 16
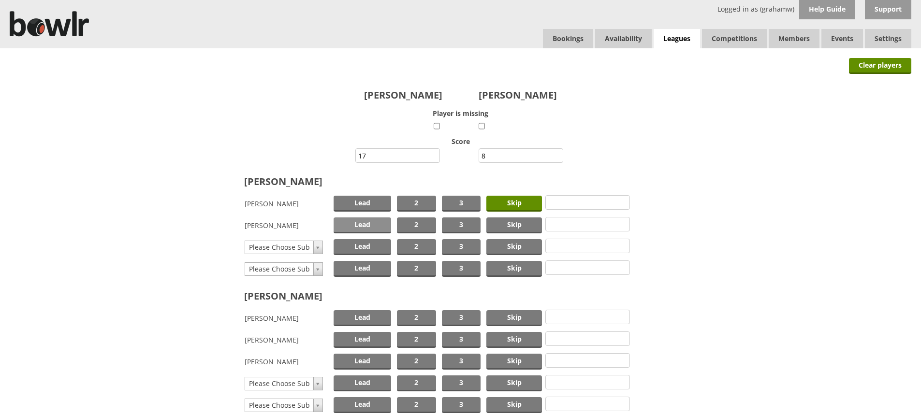
click at [368, 222] on span "Lead" at bounding box center [363, 226] width 58 height 16
click at [505, 315] on span "Skip" at bounding box center [514, 318] width 56 height 16
click at [365, 337] on span "Lead" at bounding box center [363, 340] width 58 height 16
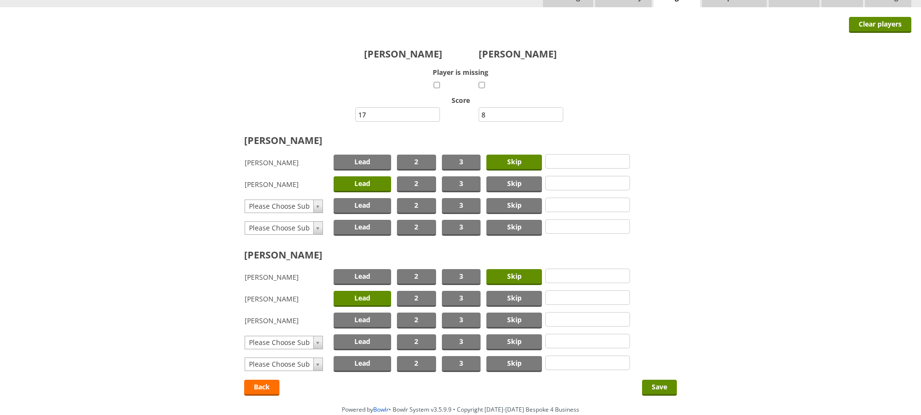
scroll to position [94, 0]
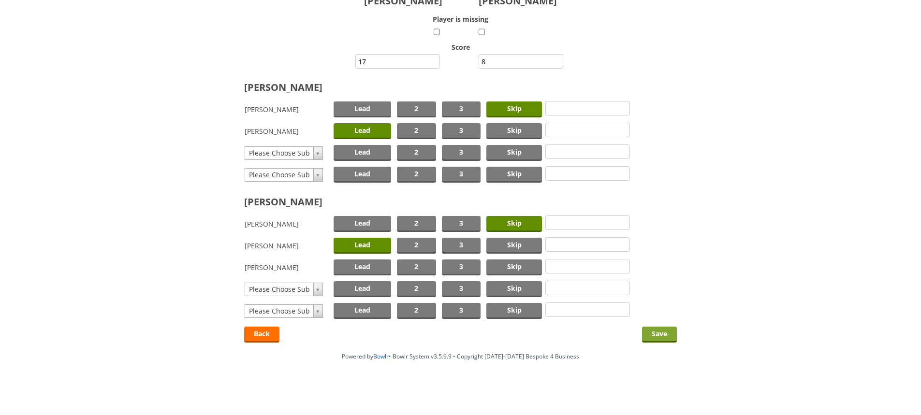
click at [655, 332] on input "Save" at bounding box center [659, 335] width 35 height 16
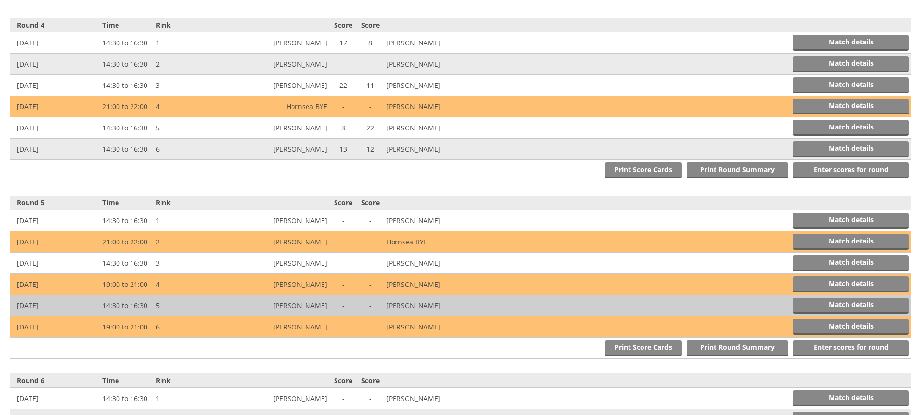
scroll to position [918, 0]
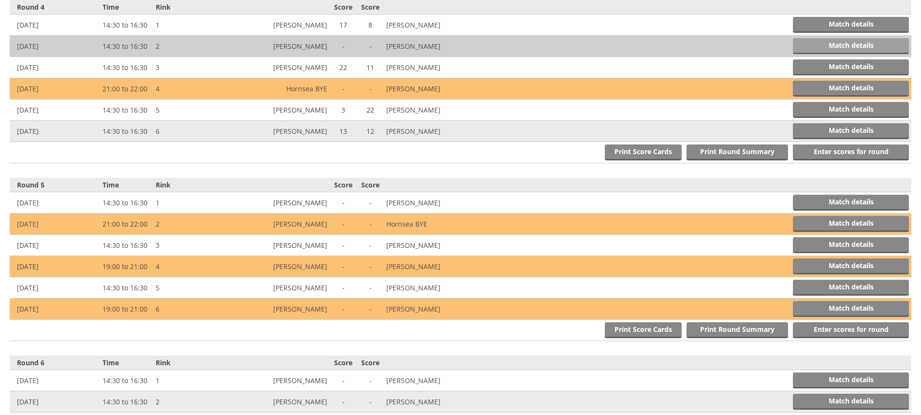
click at [829, 42] on link "Match details" at bounding box center [851, 46] width 116 height 16
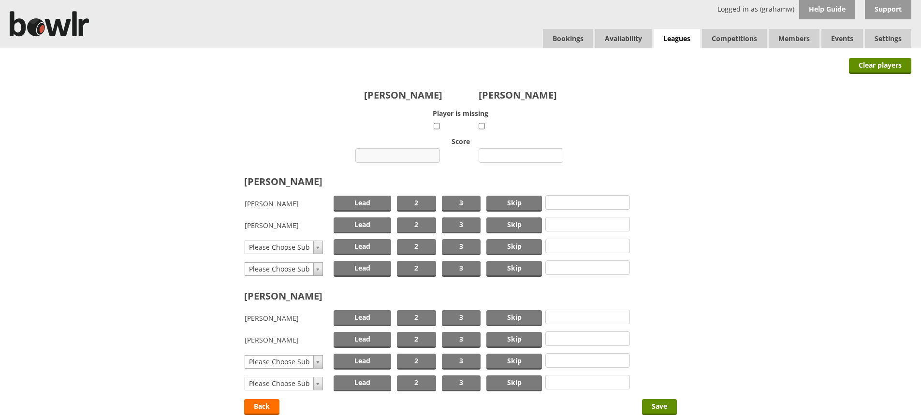
click at [403, 153] on input "number" at bounding box center [397, 155] width 85 height 15
type input "9"
click at [502, 155] on input "number" at bounding box center [521, 155] width 85 height 15
type input "18"
click at [512, 202] on span "Skip" at bounding box center [514, 204] width 56 height 16
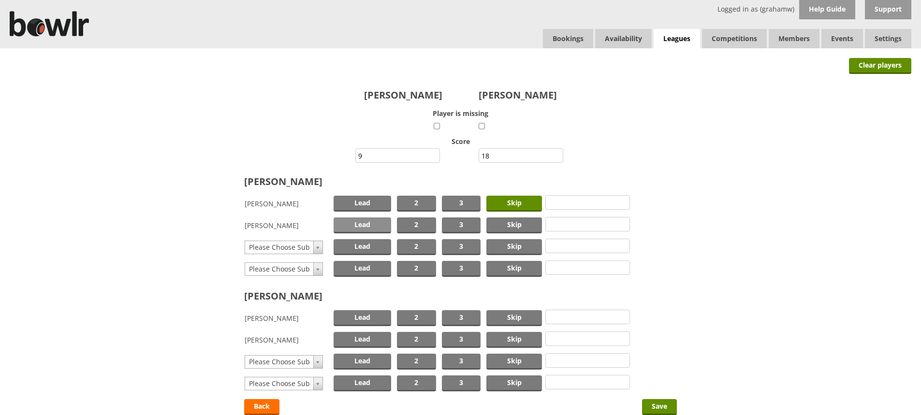
click at [357, 222] on span "Lead" at bounding box center [363, 226] width 58 height 16
click at [501, 316] on span "Skip" at bounding box center [514, 318] width 56 height 16
click at [360, 337] on span "Lead" at bounding box center [363, 340] width 58 height 16
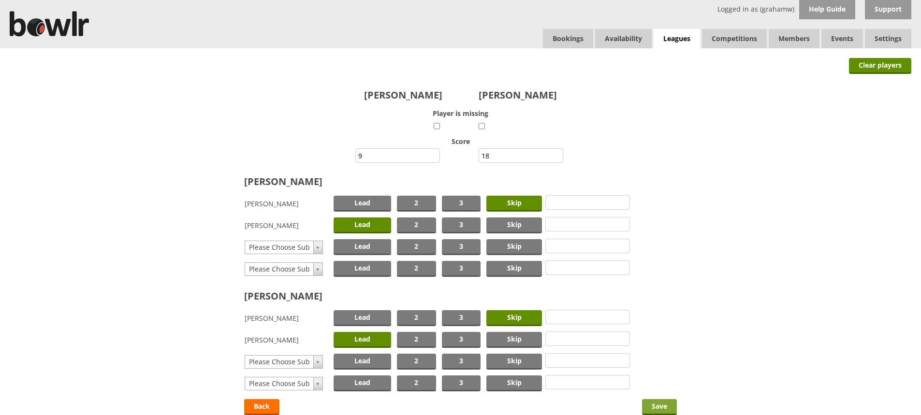
click at [650, 406] on input "Save" at bounding box center [659, 407] width 35 height 16
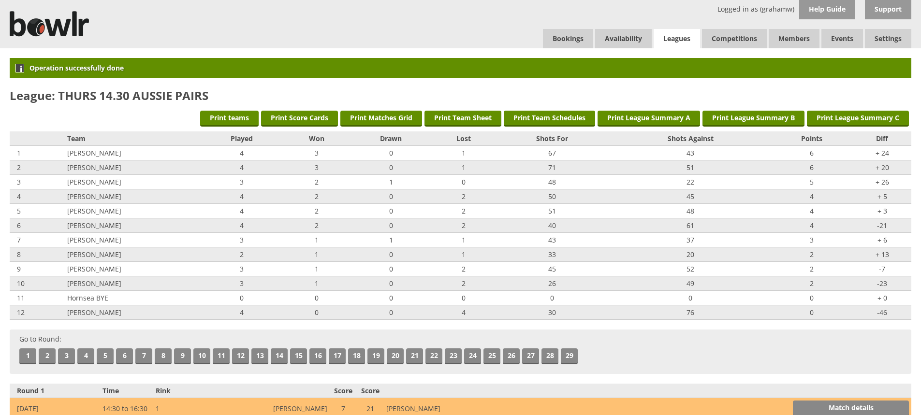
click at [675, 36] on link "Leagues" at bounding box center [677, 39] width 46 height 20
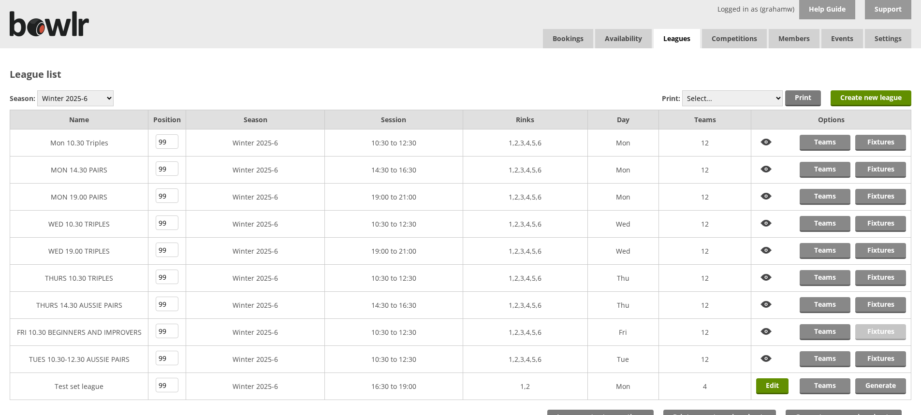
click at [874, 333] on link "Fixtures" at bounding box center [880, 332] width 51 height 16
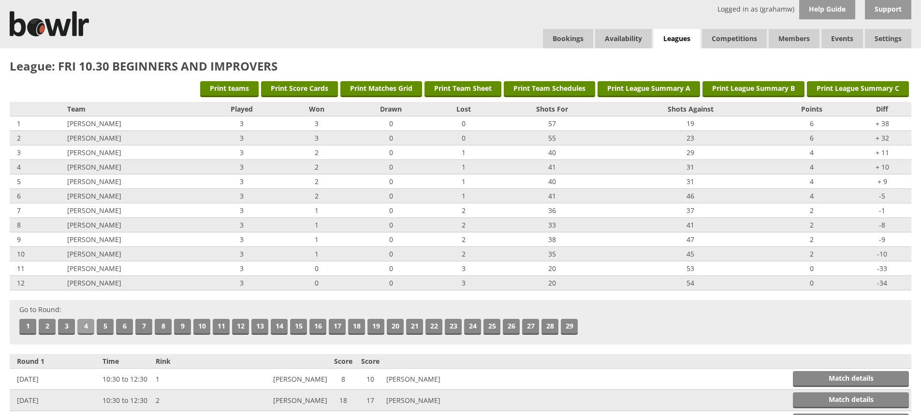
click at [86, 328] on link "4" at bounding box center [85, 327] width 17 height 16
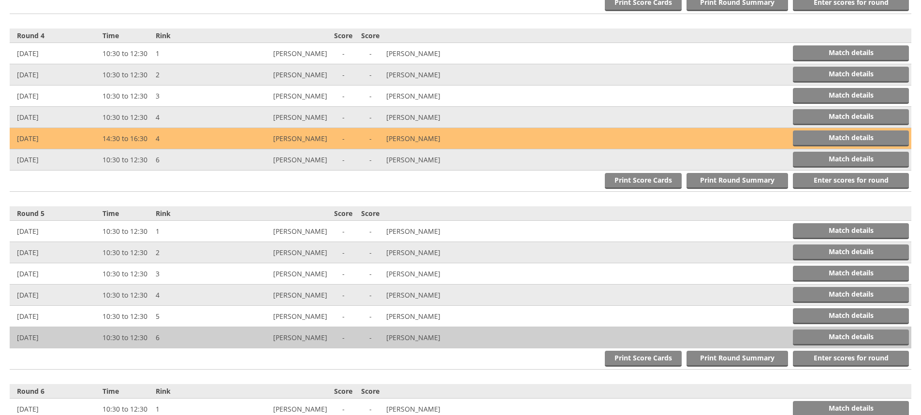
scroll to position [888, 0]
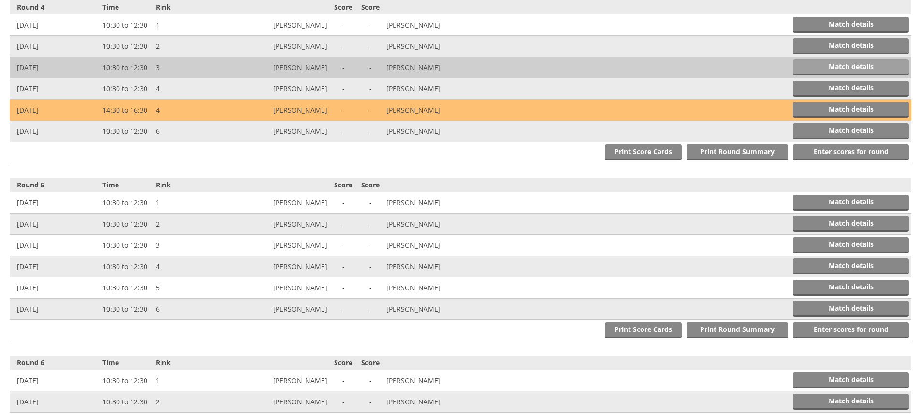
click at [846, 64] on link "Match details" at bounding box center [851, 67] width 116 height 16
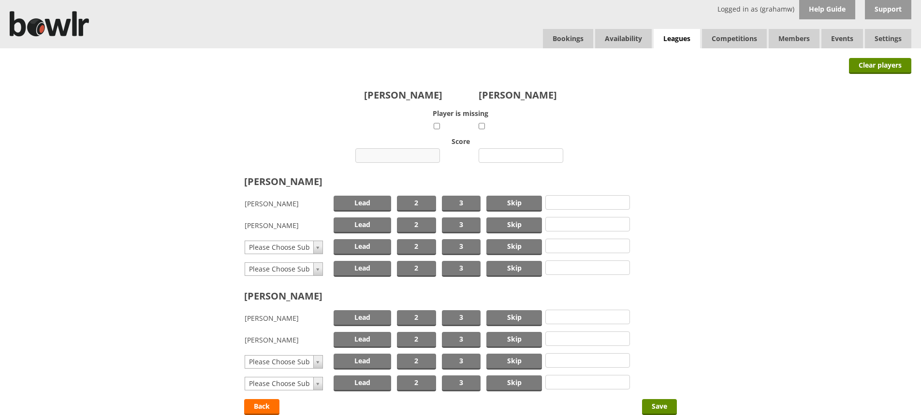
click at [405, 154] on input "number" at bounding box center [397, 155] width 85 height 15
type input "18"
click at [495, 156] on input "number" at bounding box center [521, 155] width 85 height 15
type input "16"
click at [502, 199] on span "Skip" at bounding box center [514, 204] width 56 height 16
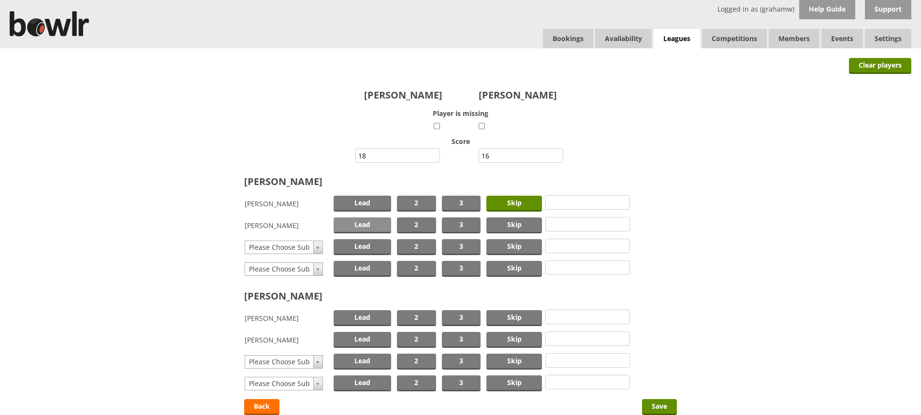
click at [371, 226] on span "Lead" at bounding box center [363, 226] width 58 height 16
click at [512, 316] on span "Skip" at bounding box center [514, 318] width 56 height 16
click at [362, 339] on span "Lead" at bounding box center [363, 340] width 58 height 16
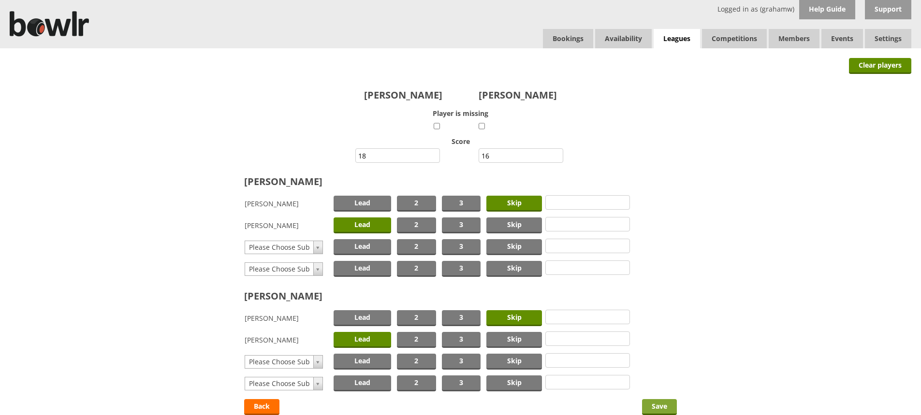
click at [664, 406] on input "Save" at bounding box center [659, 407] width 35 height 16
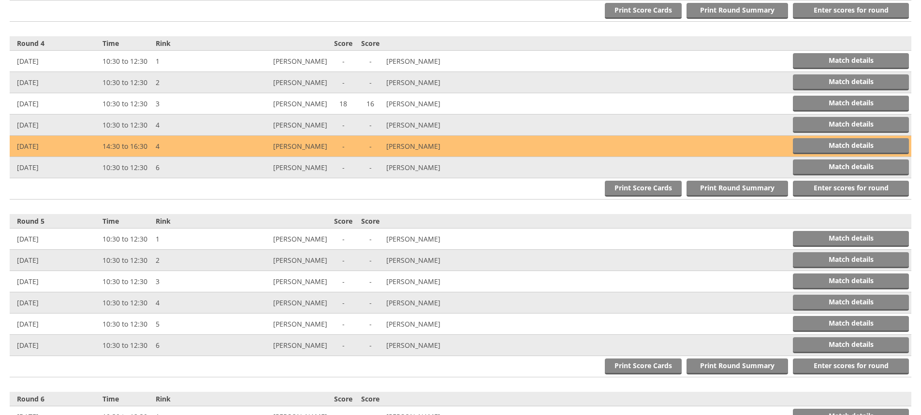
scroll to position [918, 0]
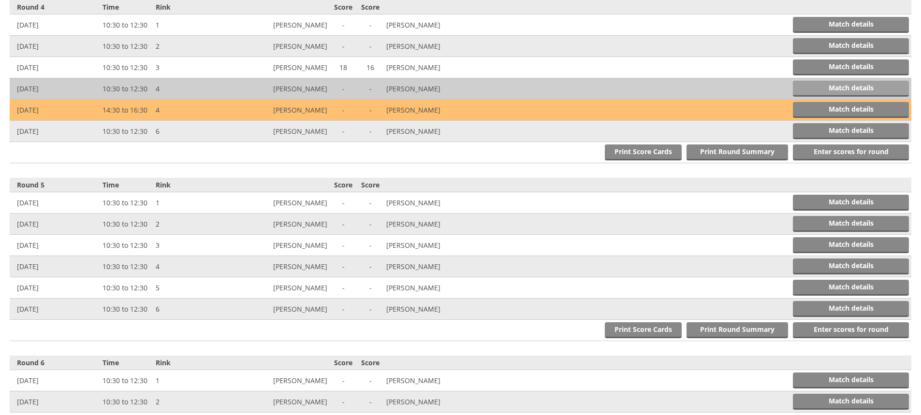
click at [836, 88] on link "Match details" at bounding box center [851, 89] width 116 height 16
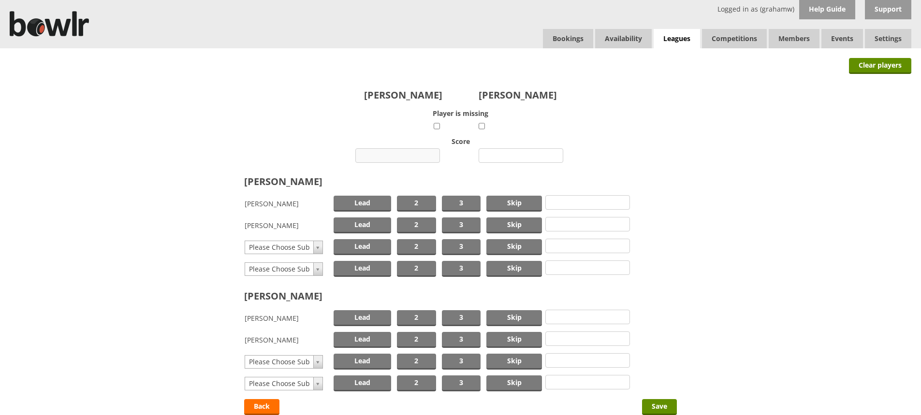
click at [402, 151] on input "number" at bounding box center [397, 155] width 85 height 15
type input "4"
click at [508, 154] on input "number" at bounding box center [521, 155] width 85 height 15
type input "26"
click at [509, 202] on span "Skip" at bounding box center [514, 204] width 56 height 16
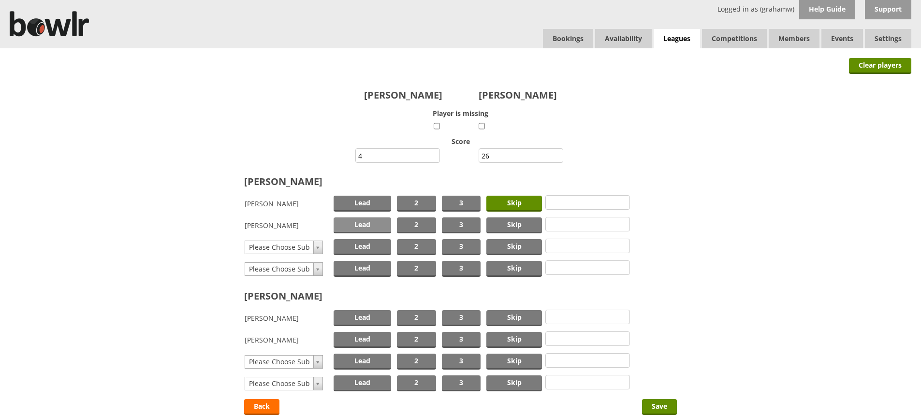
click at [359, 223] on span "Lead" at bounding box center [363, 226] width 58 height 16
click at [501, 315] on span "Skip" at bounding box center [514, 318] width 56 height 16
click at [353, 336] on span "Lead" at bounding box center [363, 340] width 58 height 16
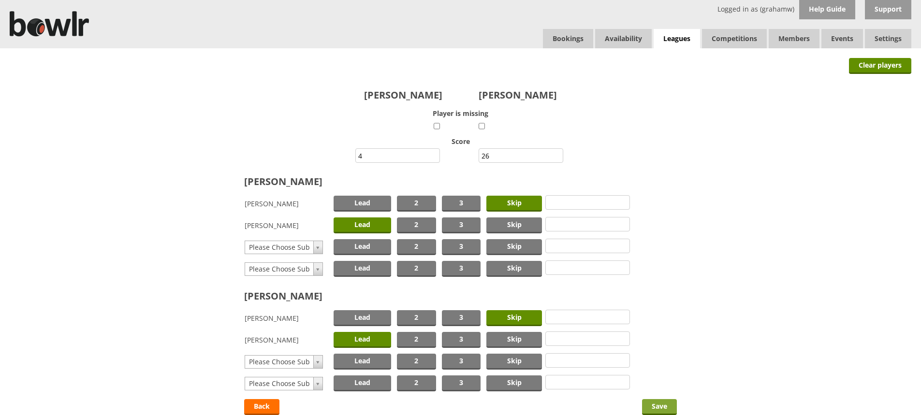
click at [653, 402] on input "Save" at bounding box center [659, 407] width 35 height 16
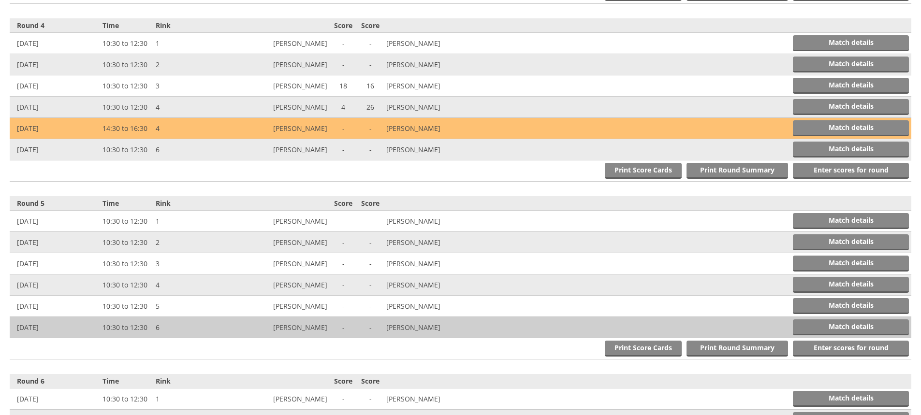
scroll to position [918, 0]
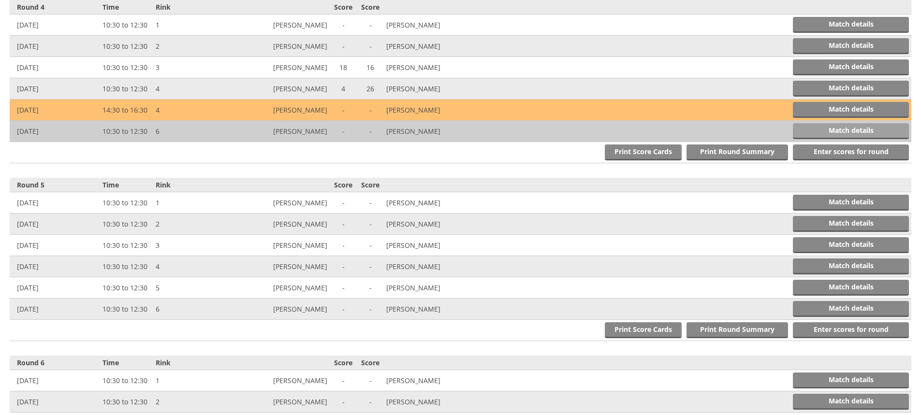
click at [805, 130] on link "Match details" at bounding box center [851, 131] width 116 height 16
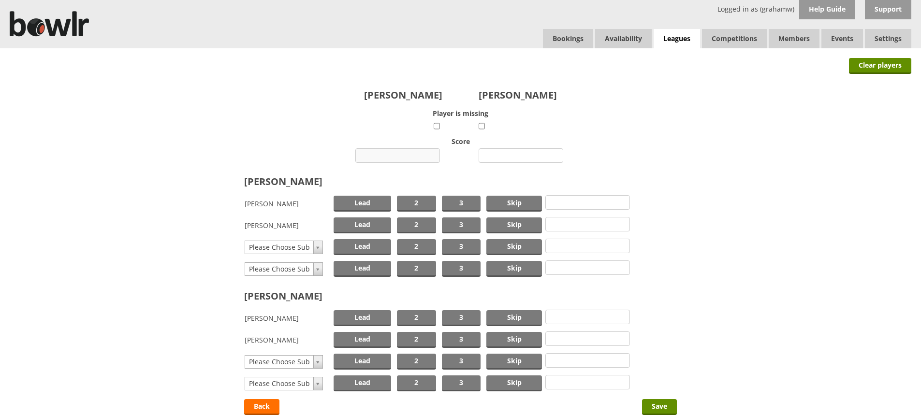
click at [382, 154] on input "number" at bounding box center [397, 155] width 85 height 15
type input "12"
click at [512, 153] on input "number" at bounding box center [521, 155] width 85 height 15
type input "14"
click at [514, 201] on span "Skip" at bounding box center [514, 204] width 56 height 16
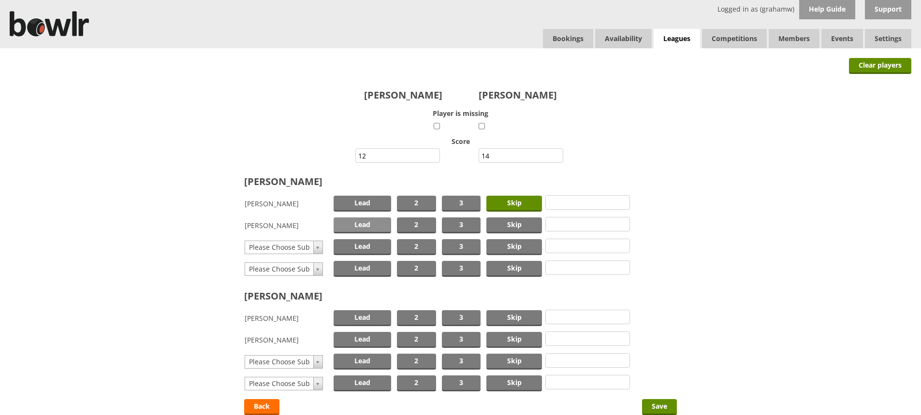
click at [369, 221] on span "Lead" at bounding box center [363, 226] width 58 height 16
click at [502, 315] on span "Skip" at bounding box center [514, 318] width 56 height 16
click at [377, 337] on span "Lead" at bounding box center [363, 340] width 58 height 16
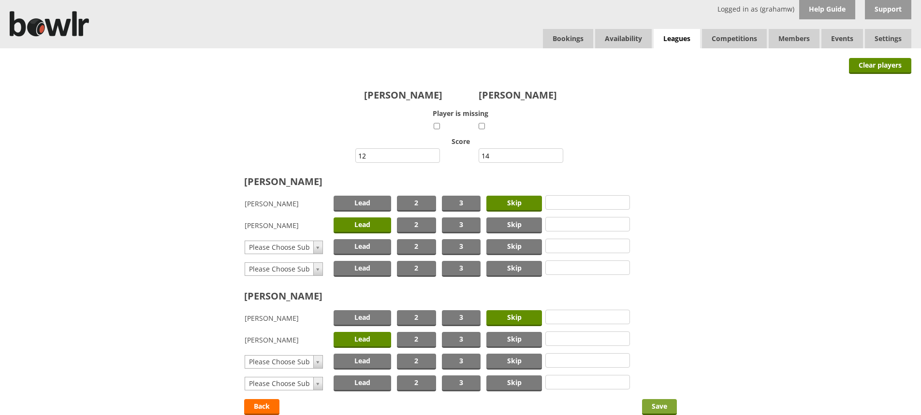
click at [656, 403] on input "Save" at bounding box center [659, 407] width 35 height 16
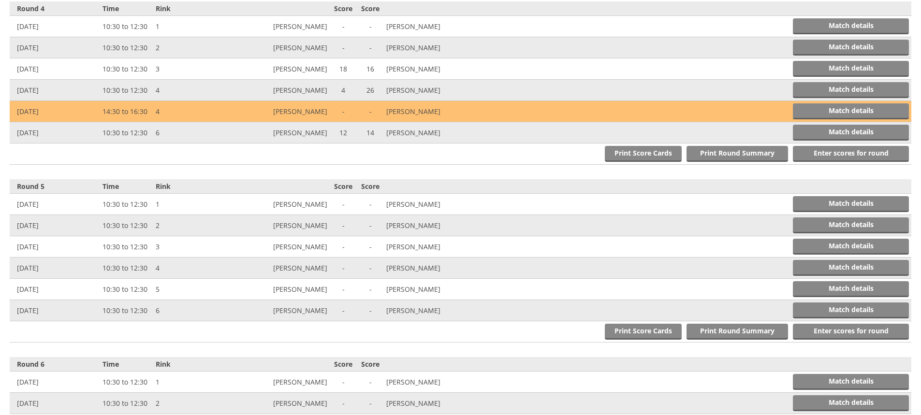
scroll to position [918, 0]
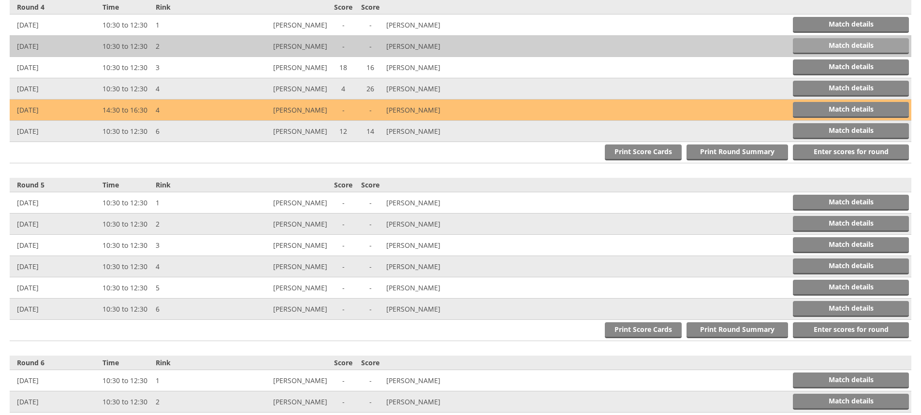
click at [854, 41] on link "Match details" at bounding box center [851, 46] width 116 height 16
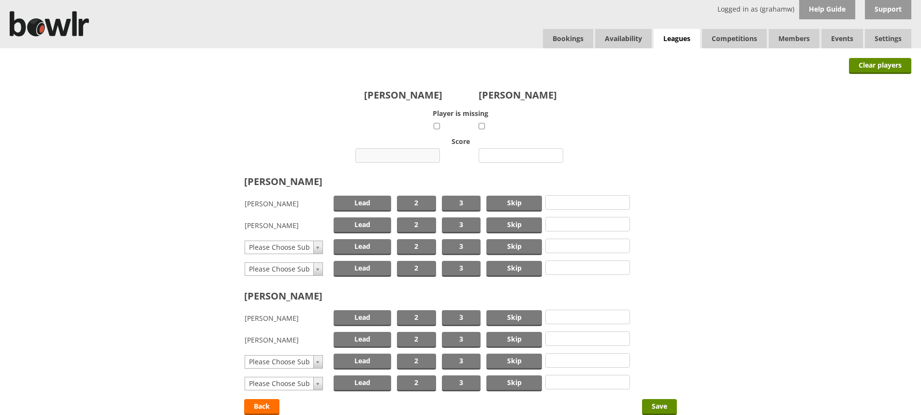
click at [411, 150] on input "number" at bounding box center [397, 155] width 85 height 15
type input "6"
click at [518, 156] on input "number" at bounding box center [521, 155] width 85 height 15
type input "20"
click at [522, 204] on span "Skip" at bounding box center [514, 204] width 56 height 16
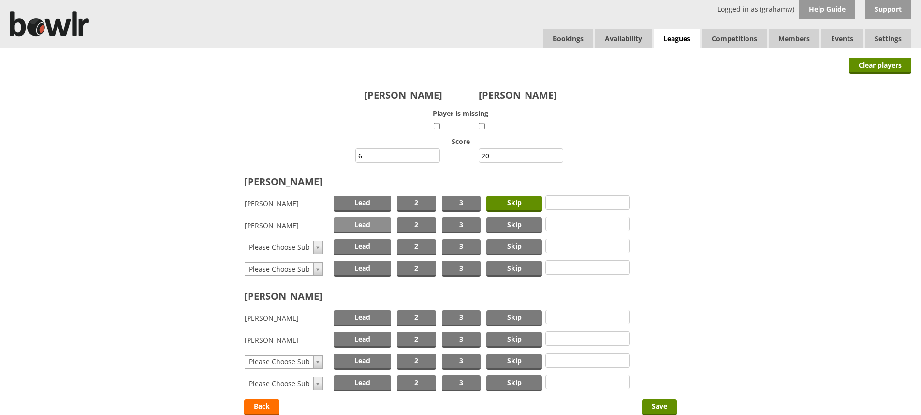
click at [370, 223] on span "Lead" at bounding box center [363, 226] width 58 height 16
click at [506, 318] on span "Skip" at bounding box center [514, 318] width 56 height 16
click at [372, 337] on span "Lead" at bounding box center [363, 340] width 58 height 16
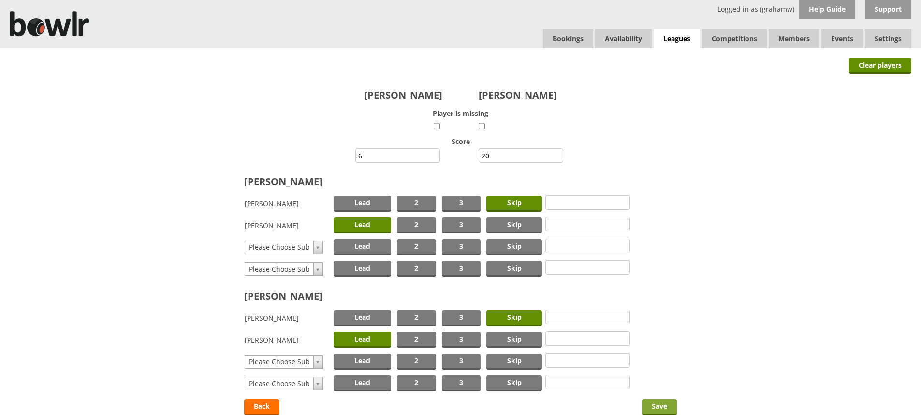
click at [656, 405] on input "Save" at bounding box center [659, 407] width 35 height 16
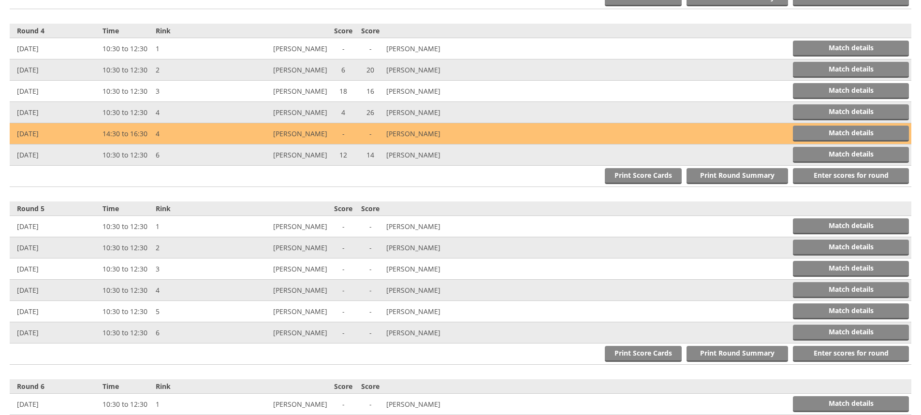
scroll to position [918, 0]
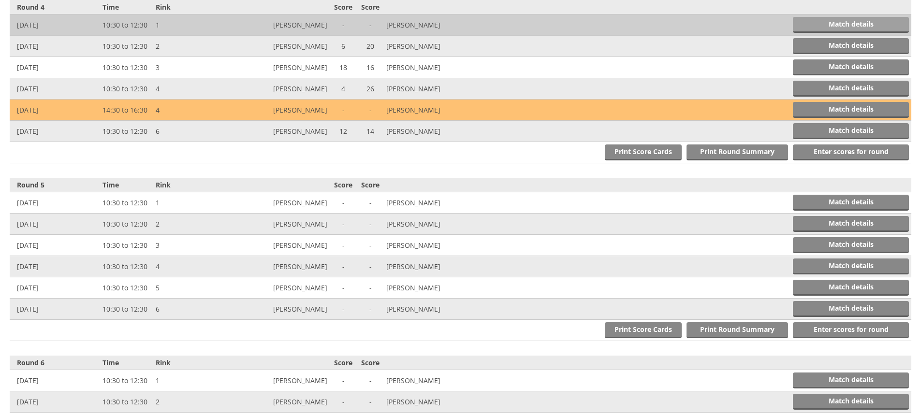
click at [833, 22] on link "Match details" at bounding box center [851, 25] width 116 height 16
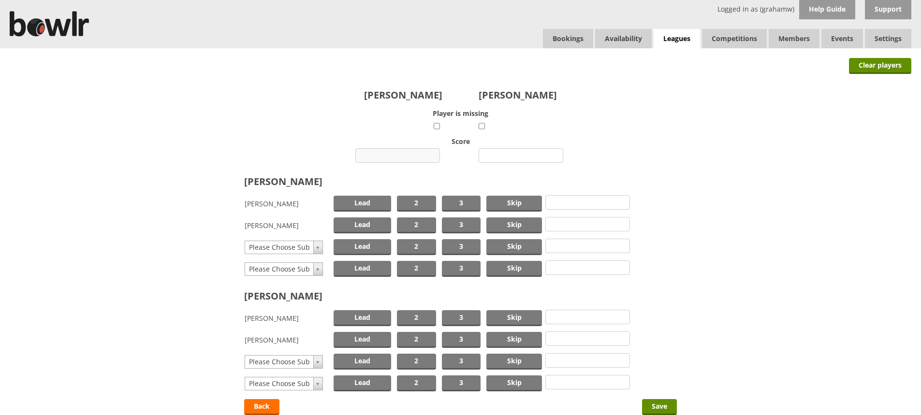
click at [401, 157] on input "number" at bounding box center [397, 155] width 85 height 15
type input "15"
click at [501, 153] on input "number" at bounding box center [521, 155] width 85 height 15
type input "14"
click at [504, 222] on span "Skip" at bounding box center [514, 226] width 56 height 16
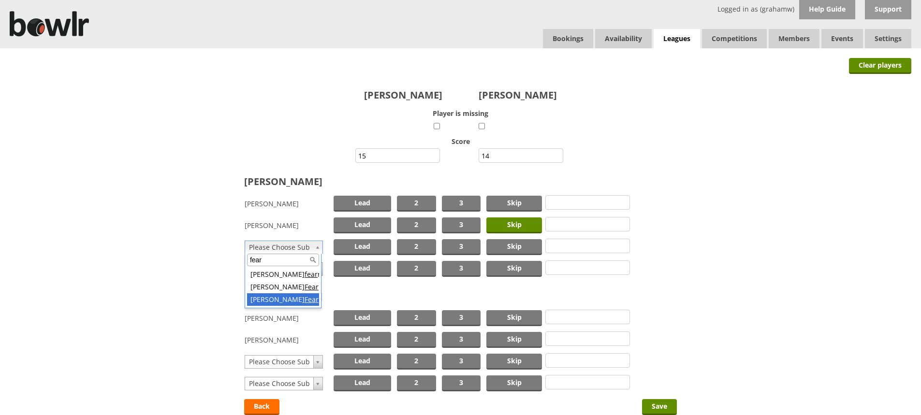
type input "fear"
click at [348, 245] on span "Lead" at bounding box center [363, 247] width 58 height 16
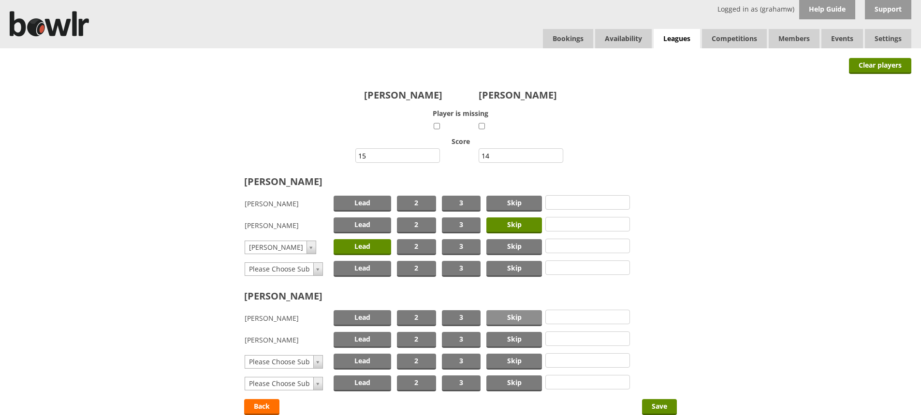
click at [503, 315] on span "Skip" at bounding box center [514, 318] width 56 height 16
click at [356, 338] on span "Lead" at bounding box center [363, 340] width 58 height 16
click at [655, 403] on input "Save" at bounding box center [659, 407] width 35 height 16
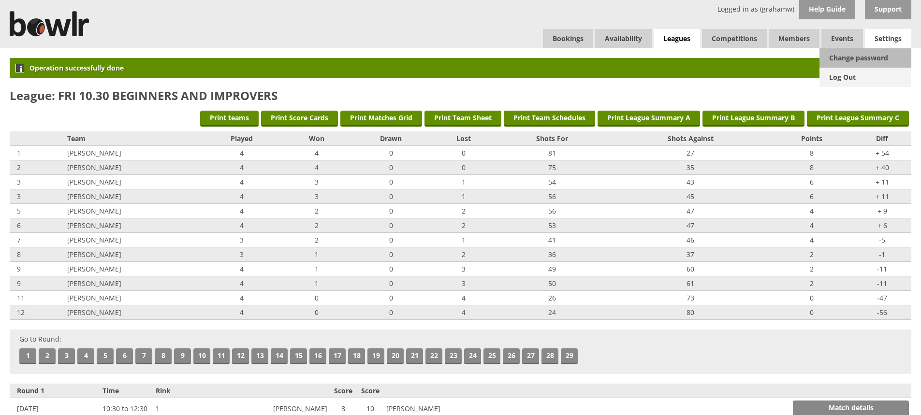
click at [850, 77] on link "Log Out" at bounding box center [866, 77] width 92 height 19
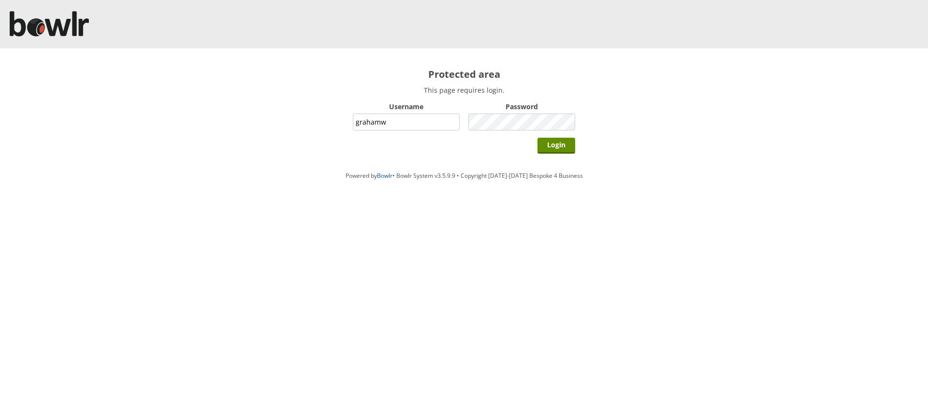
click at [403, 121] on input "grahamw" at bounding box center [406, 122] width 107 height 17
type input "hornseaindoorbowlsclub"
click at [558, 144] on input "Login" at bounding box center [557, 146] width 38 height 16
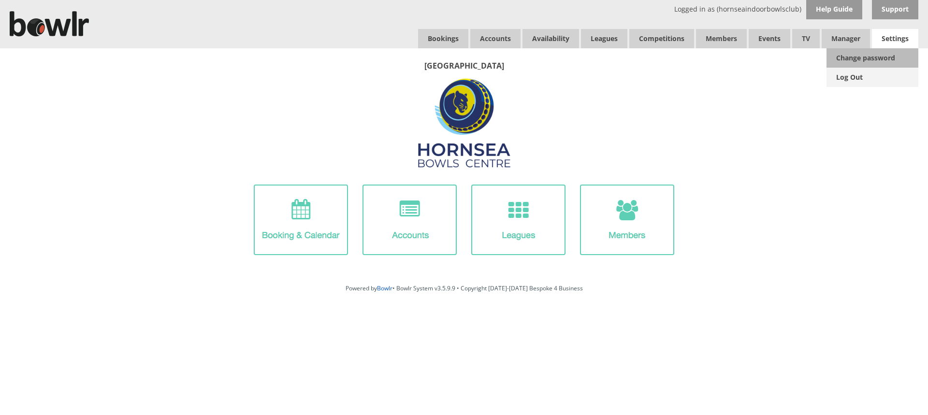
click at [844, 79] on link "Log Out" at bounding box center [873, 77] width 92 height 19
